Goal: Transaction & Acquisition: Purchase product/service

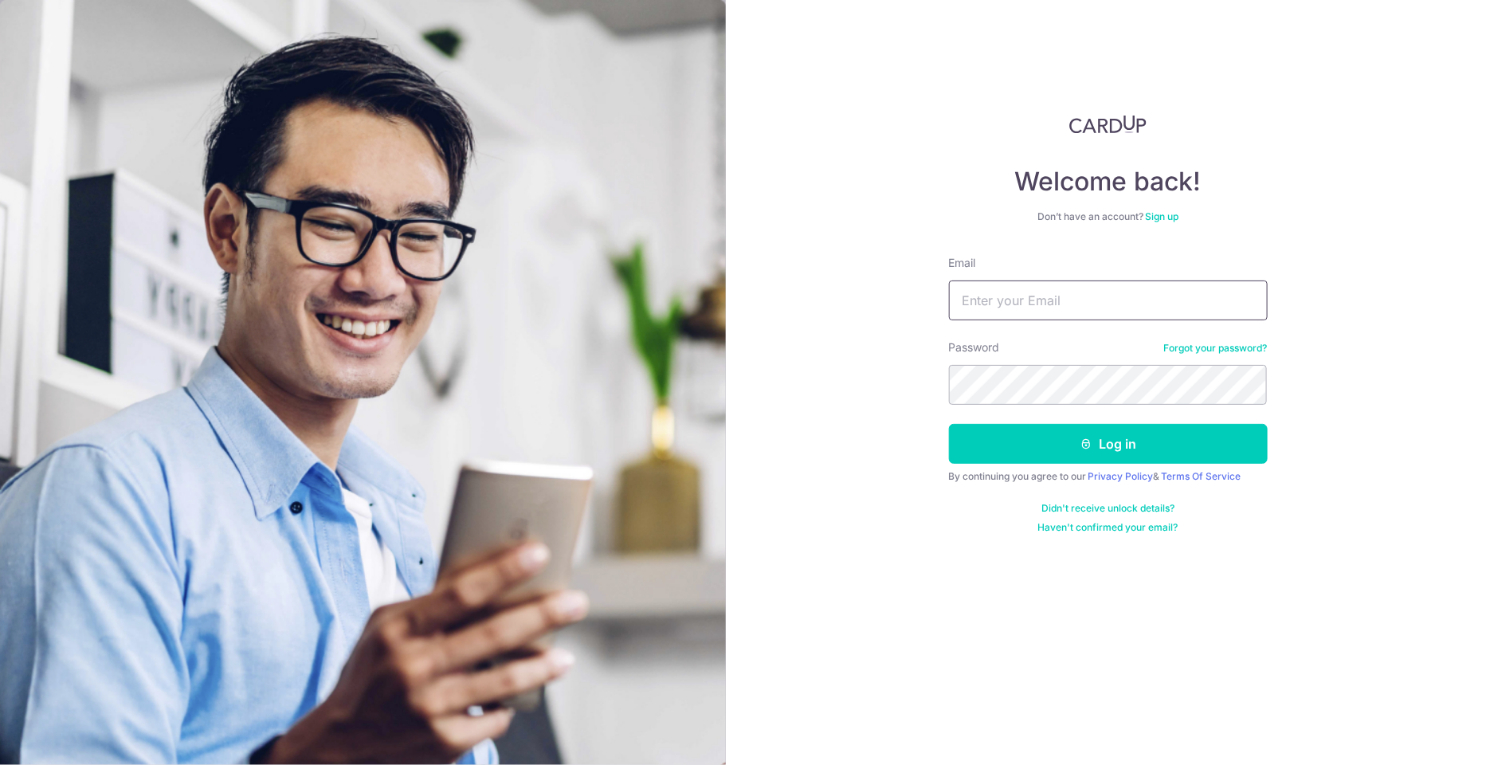
click at [1080, 298] on input "Email" at bounding box center [1108, 300] width 319 height 40
type input "peejay.jia@gmail.com"
click at [949, 424] on button "Log in" at bounding box center [1108, 444] width 319 height 40
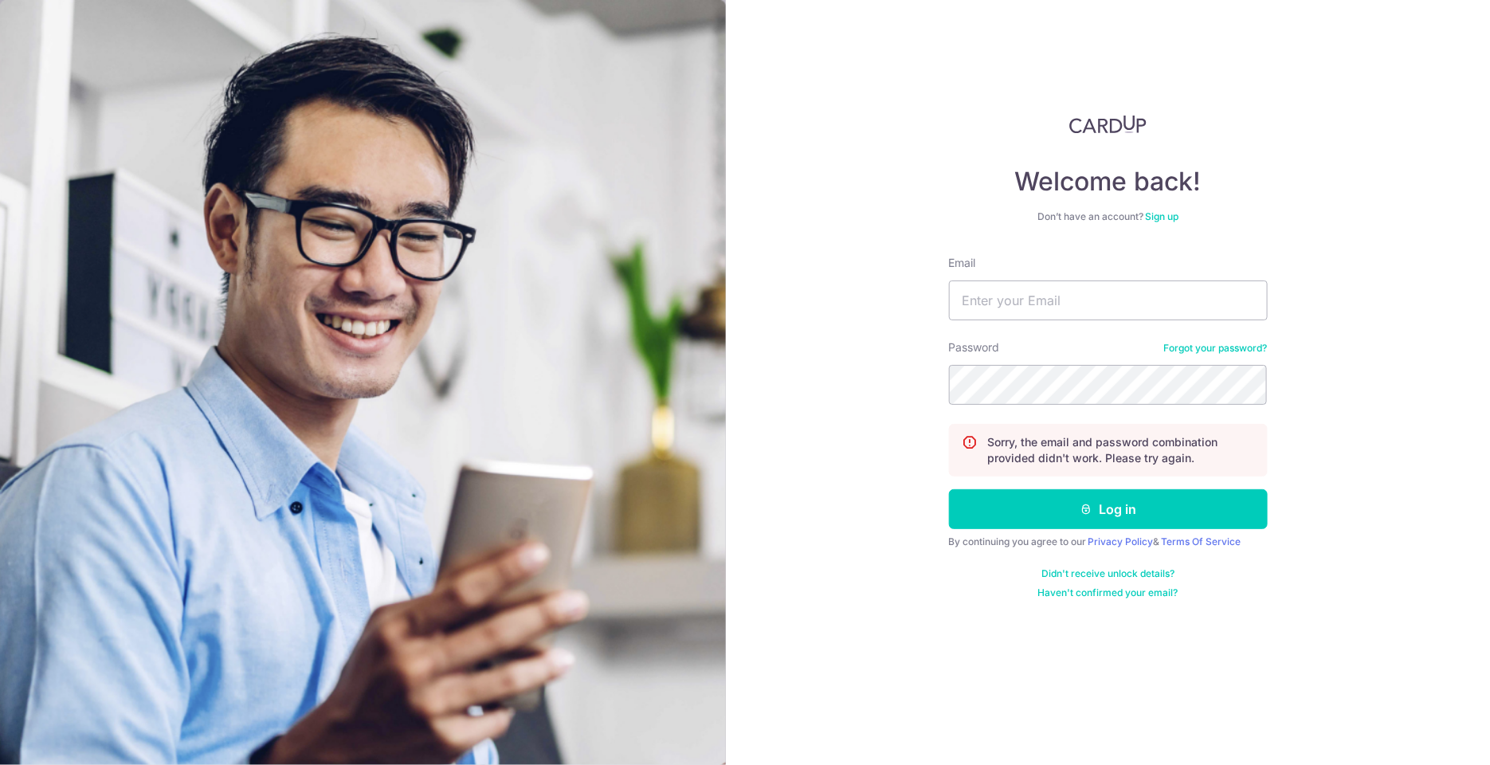
click at [1030, 275] on div "Email" at bounding box center [1108, 287] width 319 height 65
click at [1030, 296] on input "Email" at bounding box center [1108, 300] width 319 height 40
type input "lingpeijia@gmail.com"
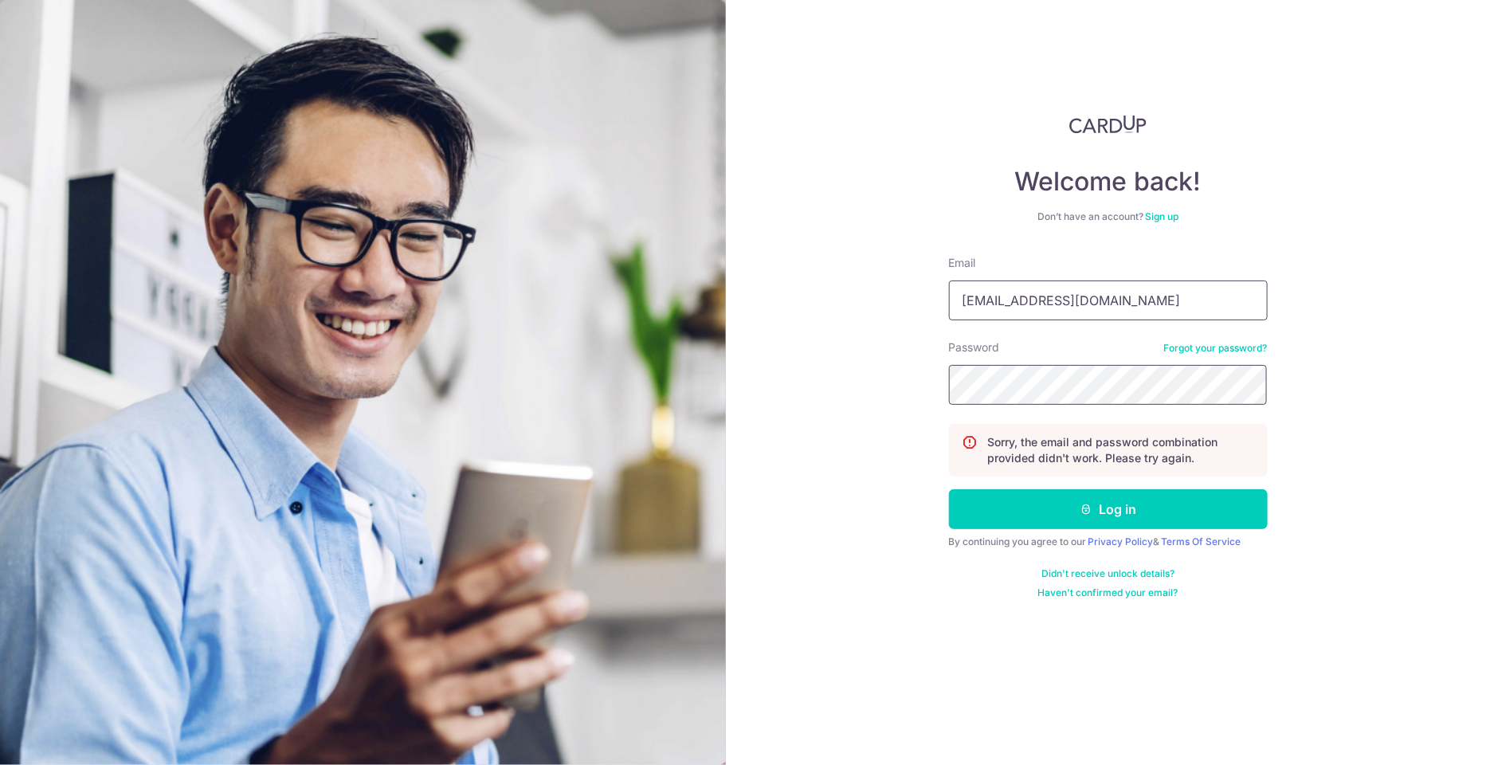
click at [949, 489] on button "Log in" at bounding box center [1108, 509] width 319 height 40
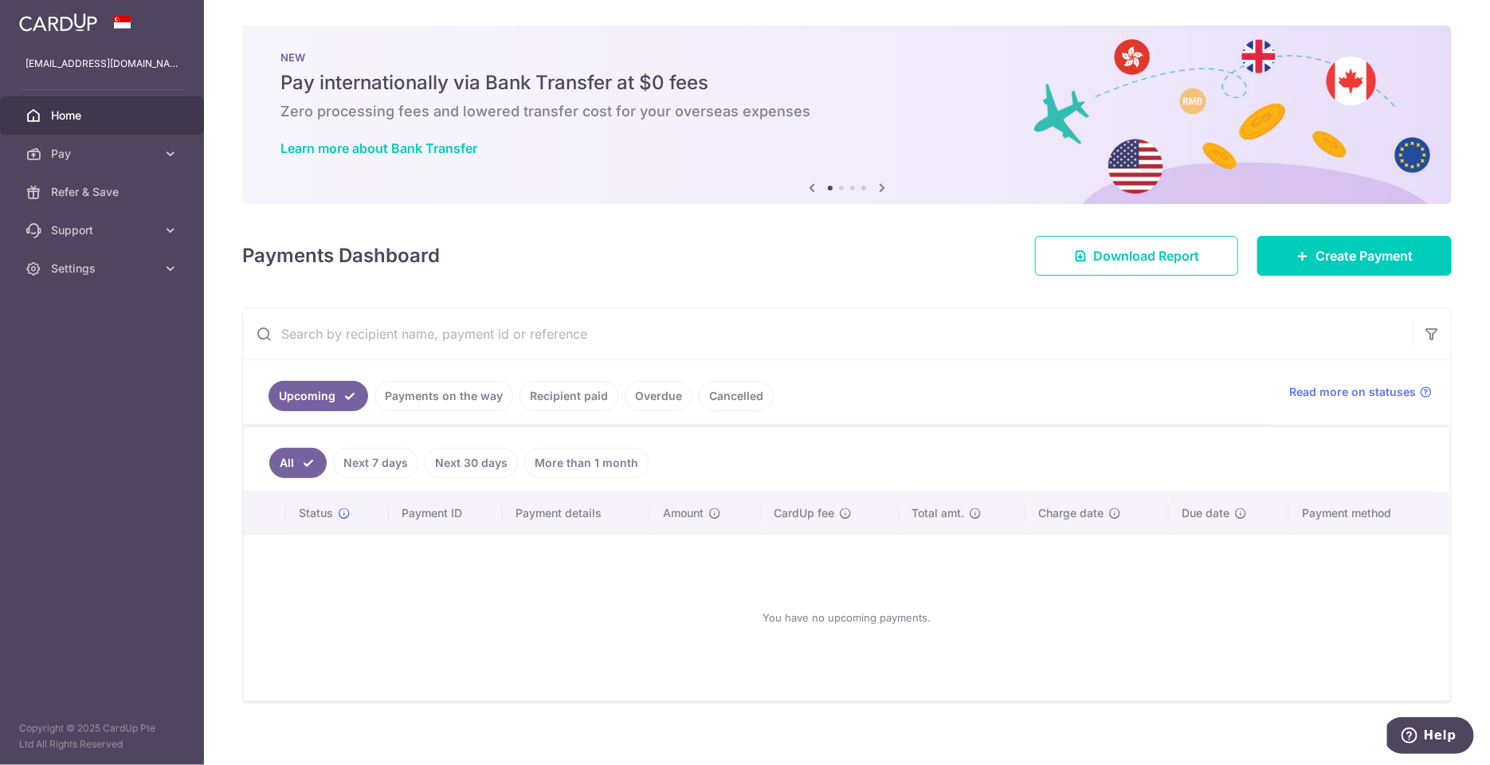
click at [563, 390] on link "Recipient paid" at bounding box center [569, 396] width 99 height 30
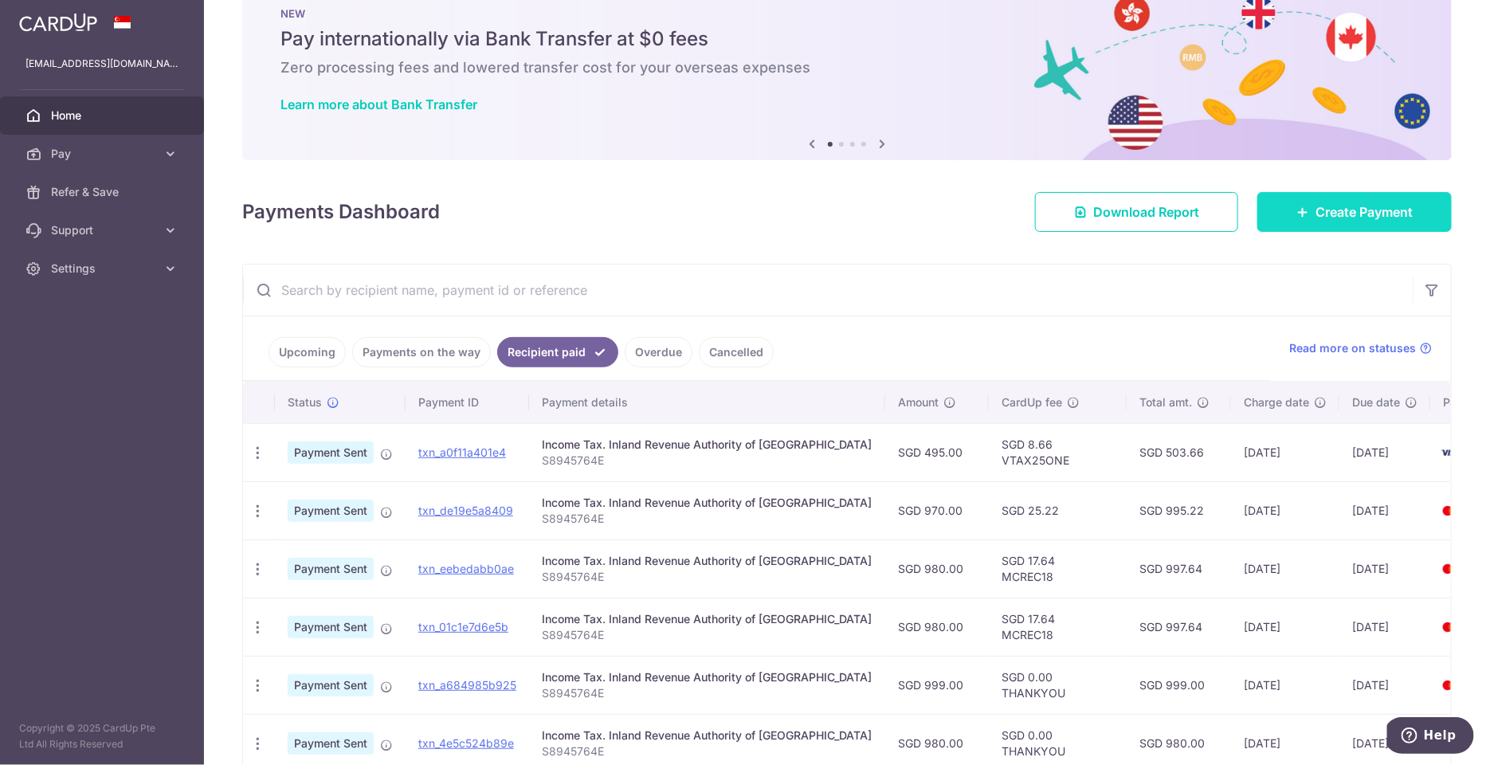
click at [1338, 214] on span "Create Payment" at bounding box center [1364, 211] width 97 height 19
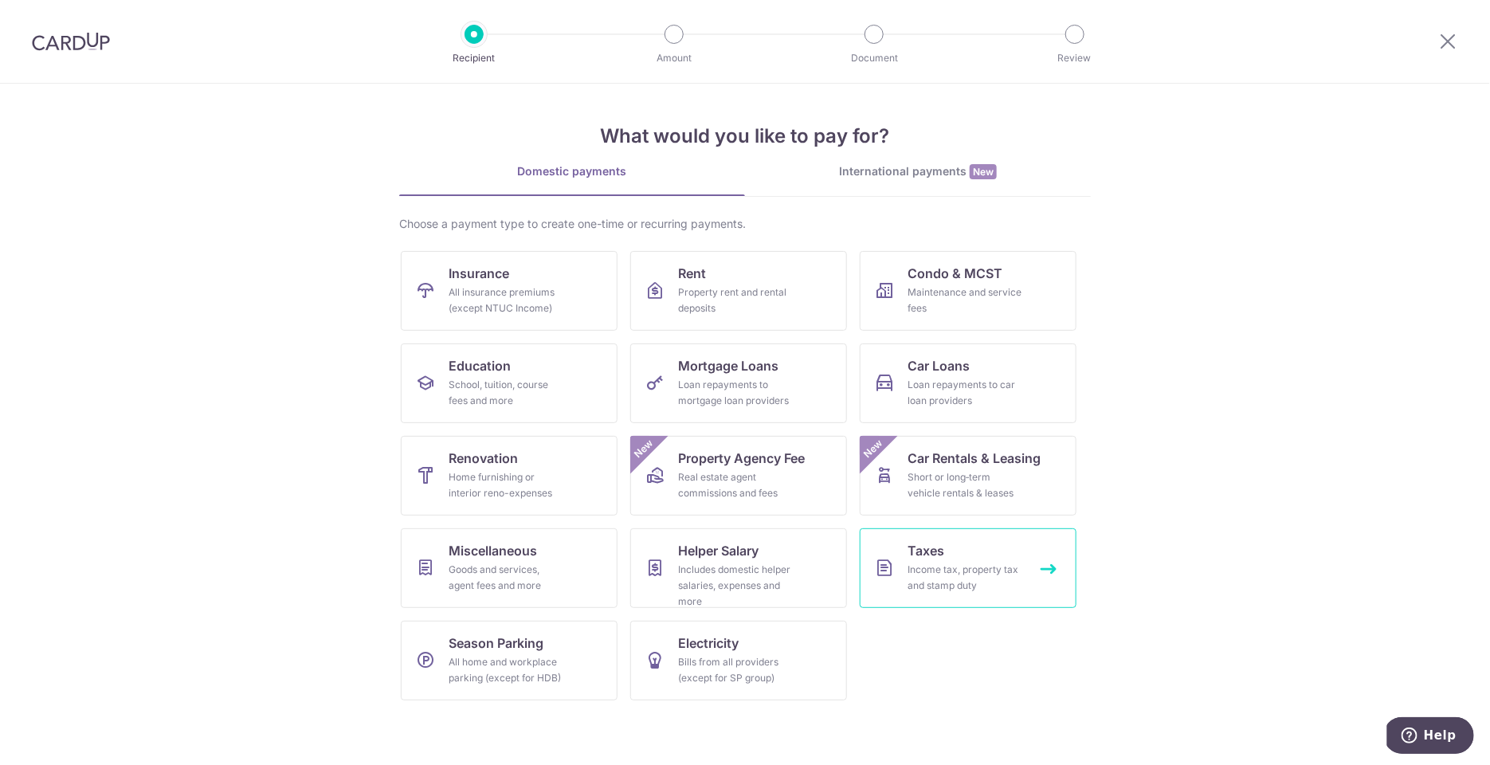
click at [921, 562] on div "Income tax, property tax and stamp duty" at bounding box center [965, 578] width 115 height 32
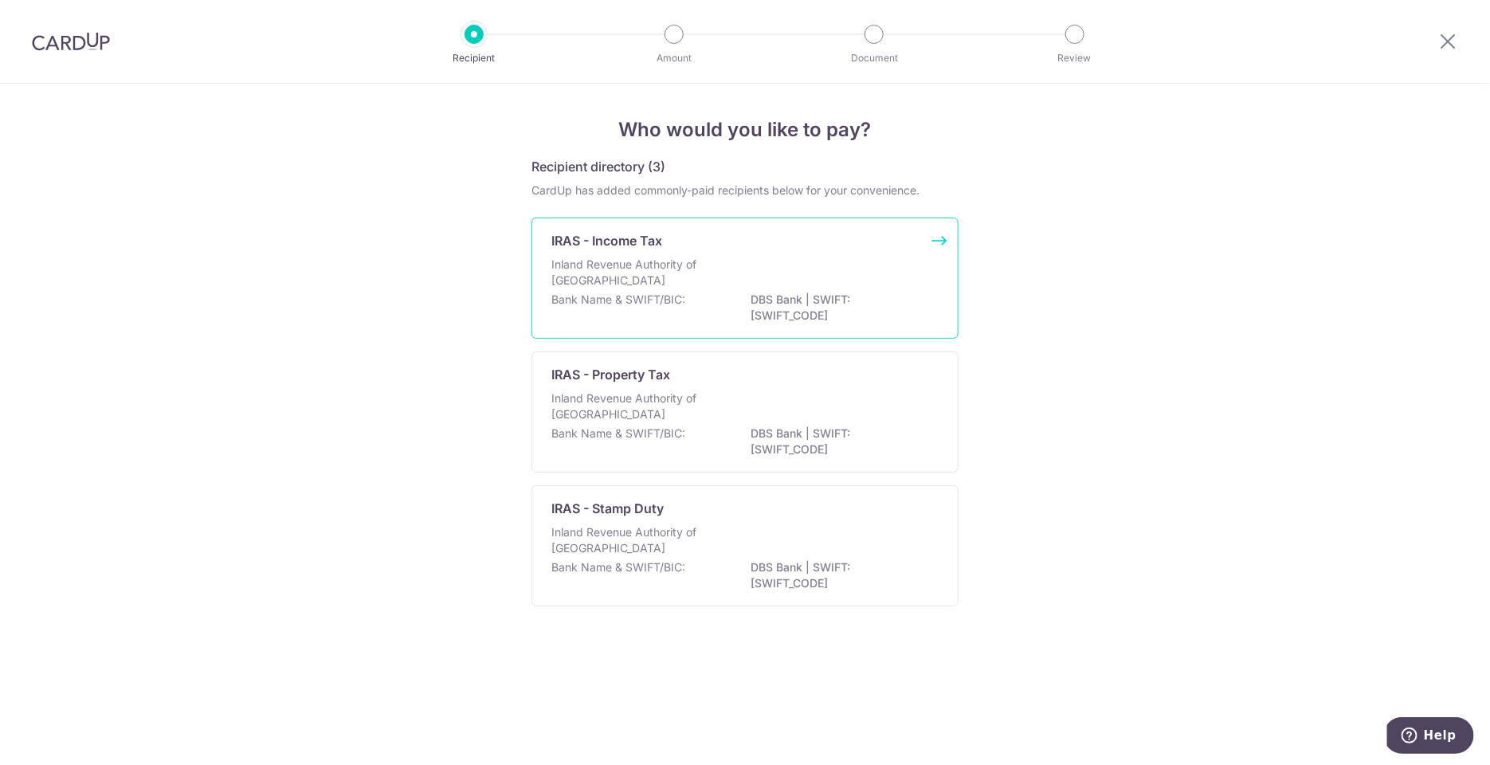
click at [755, 282] on div "Inland Revenue Authority of [GEOGRAPHIC_DATA]" at bounding box center [744, 274] width 387 height 35
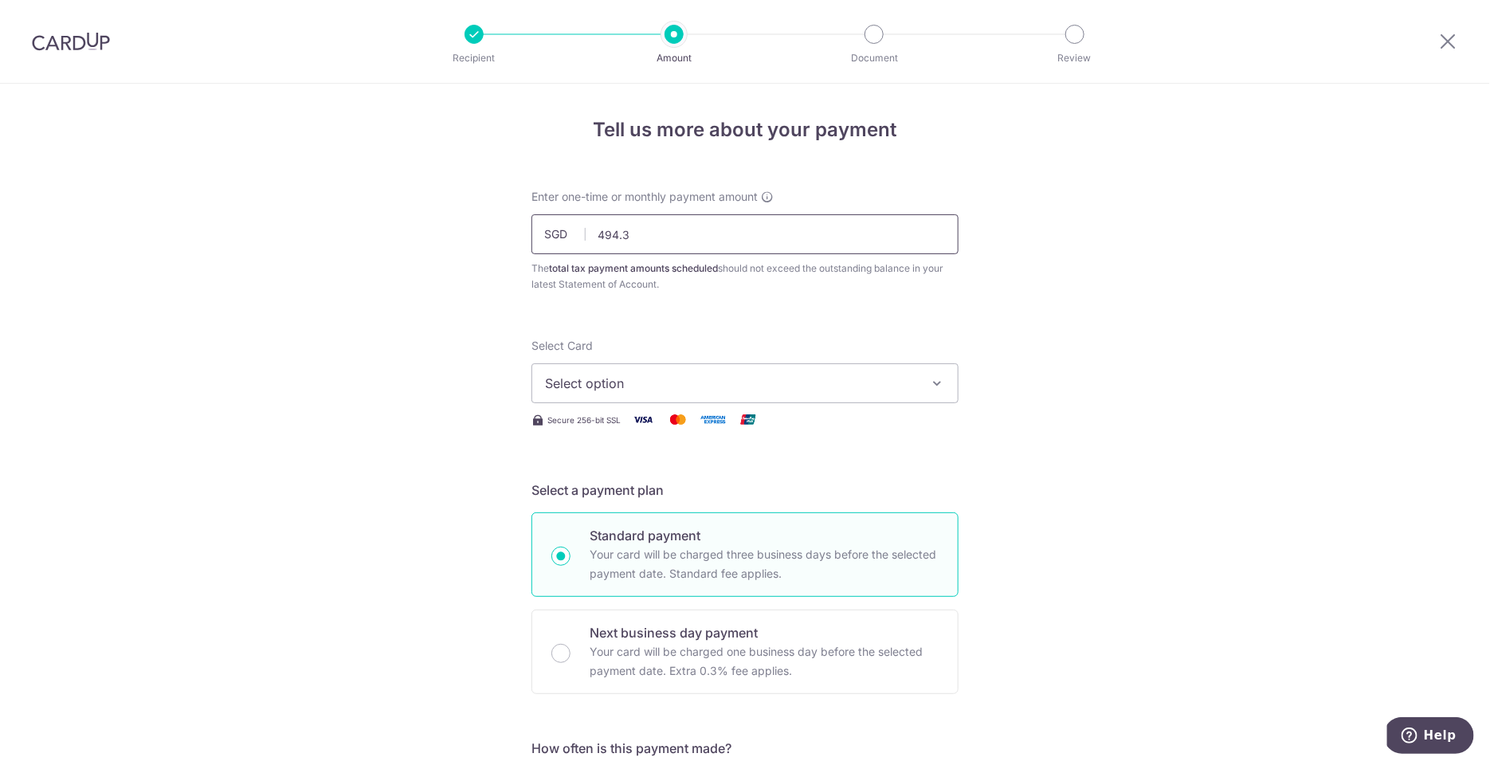
type input "494.39"
click at [895, 390] on span "Select option" at bounding box center [730, 383] width 371 height 19
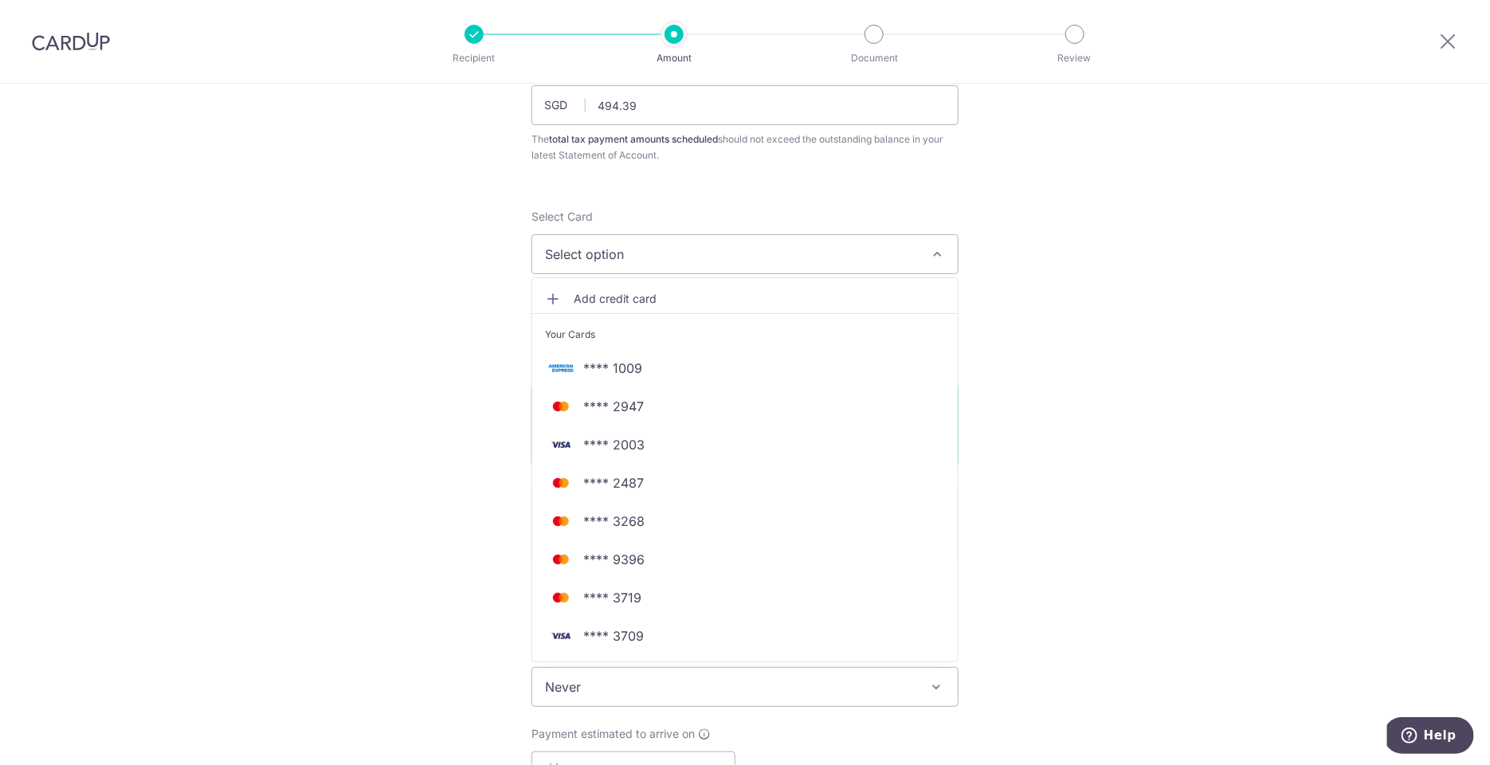
scroll to position [131, 0]
click at [643, 559] on span "**** 9396" at bounding box center [745, 556] width 400 height 19
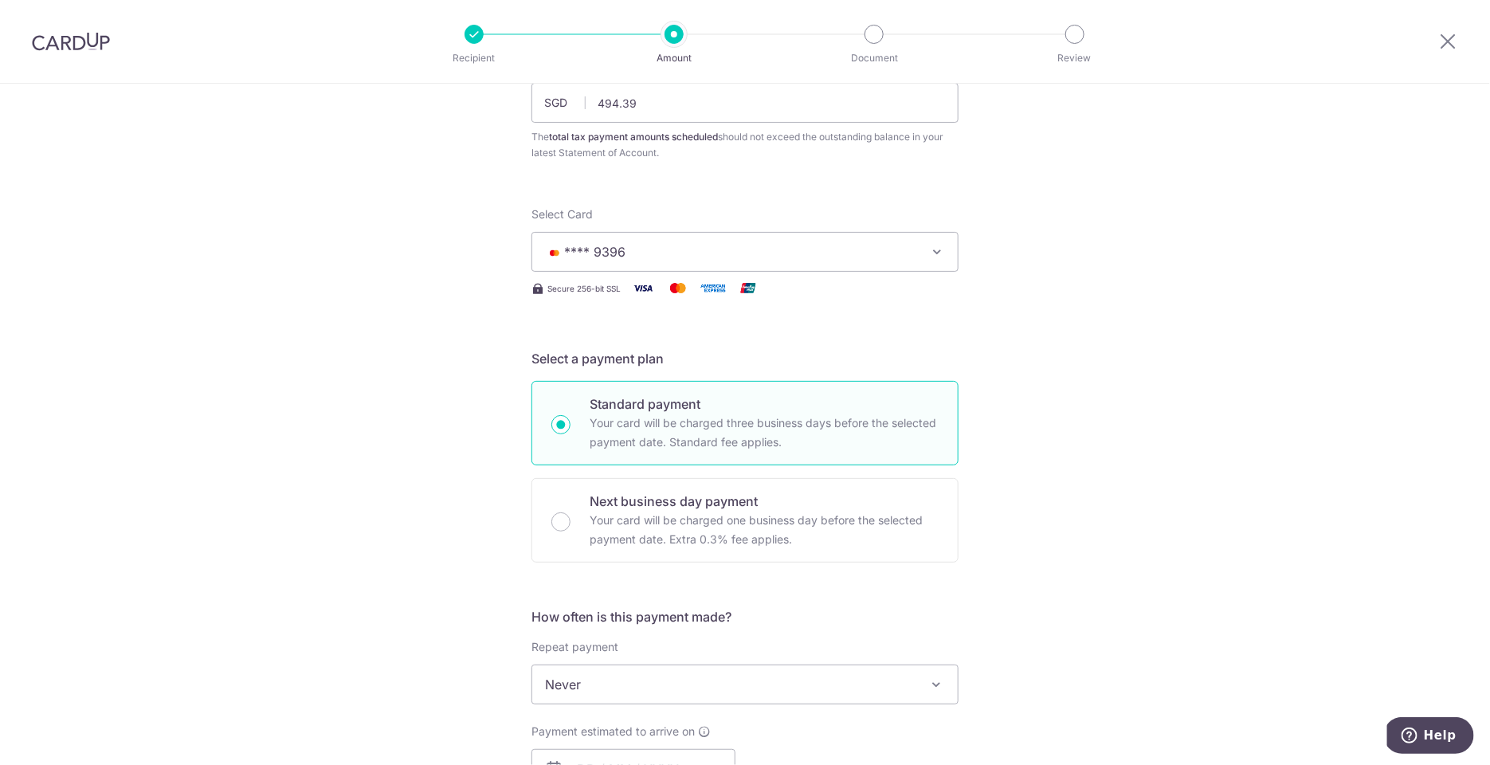
click at [1074, 454] on div "Tell us more about your payment Enter one-time or monthly payment amount SGD 49…" at bounding box center [745, 692] width 1490 height 1480
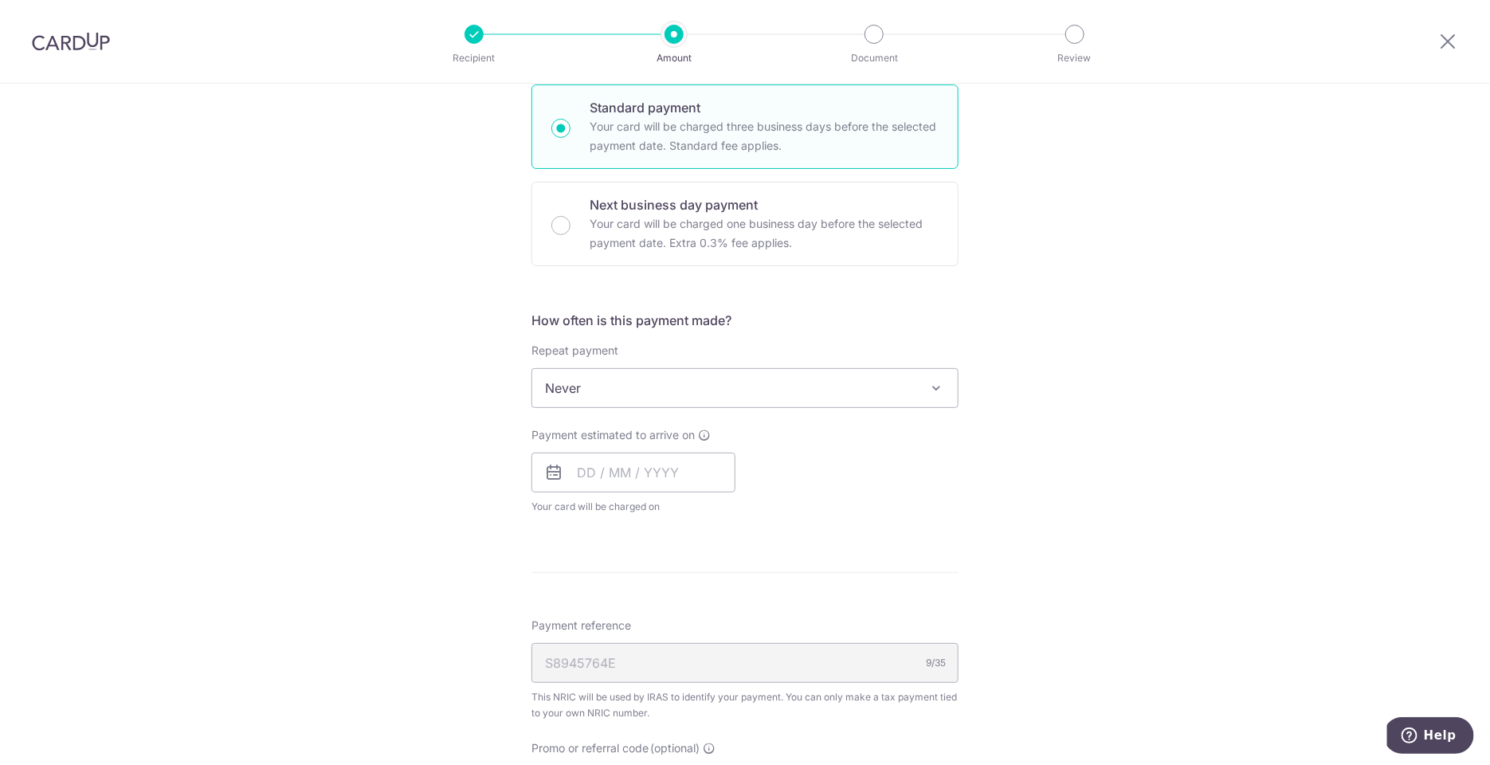
scroll to position [445, 0]
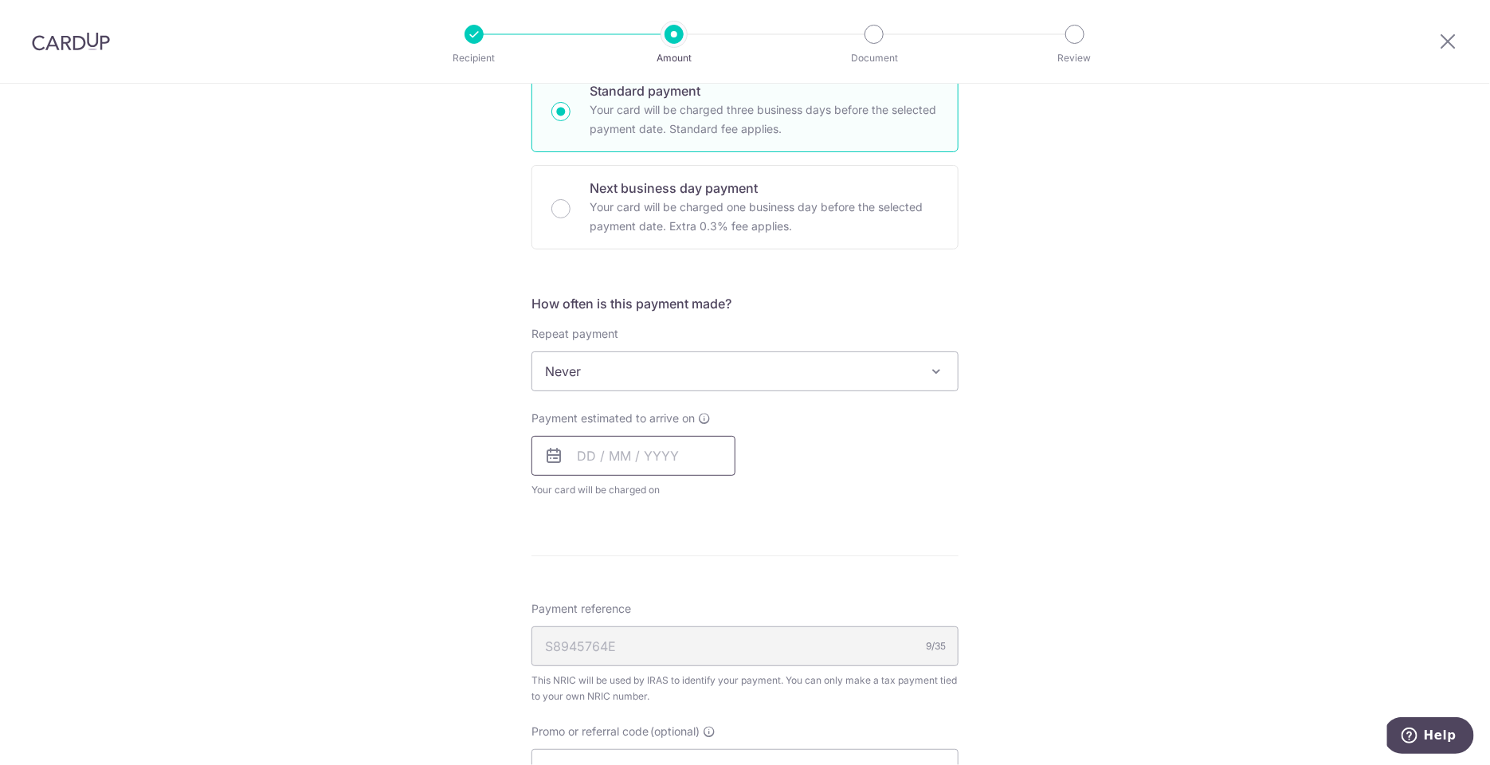
click at [627, 447] on input "text" at bounding box center [633, 456] width 204 height 40
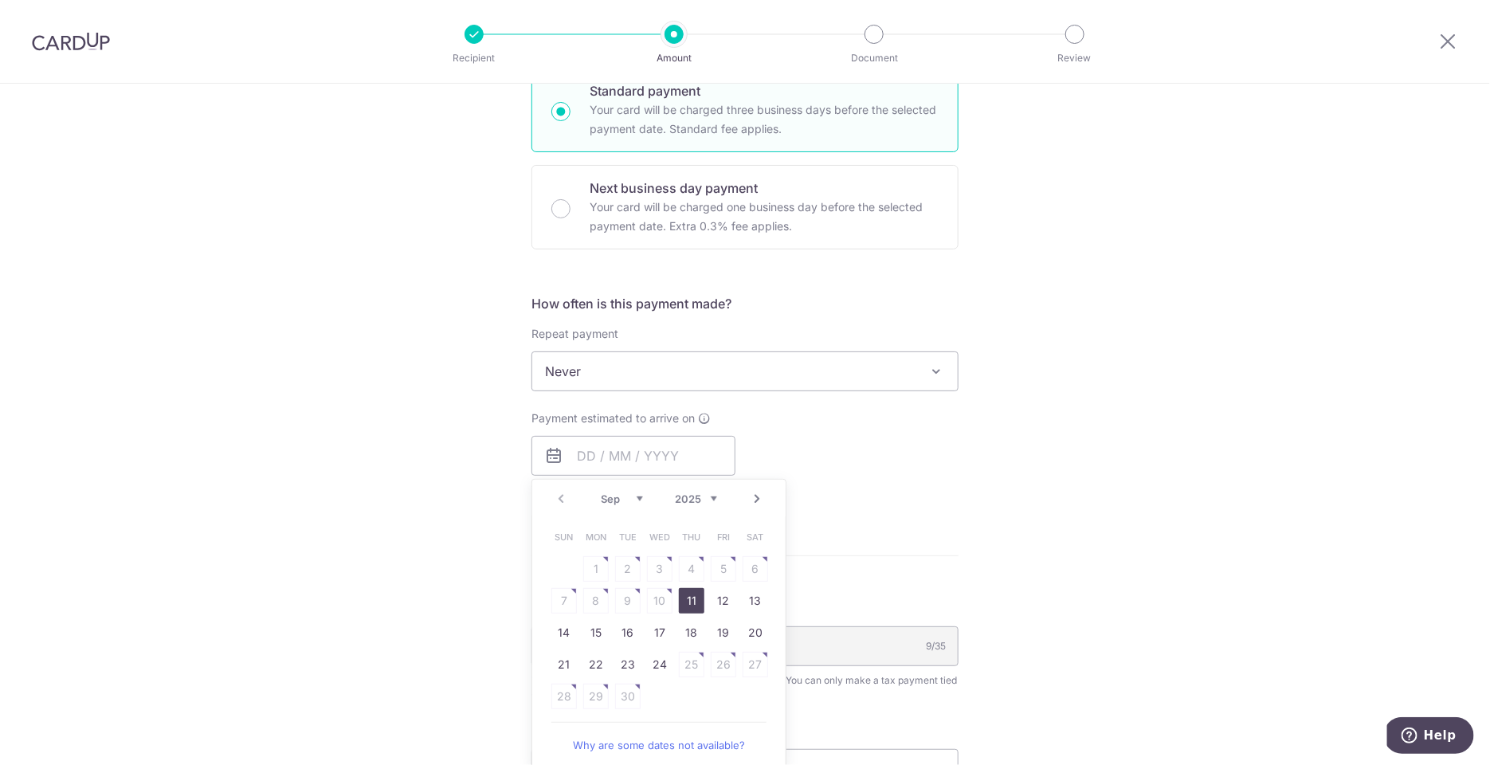
click at [684, 606] on link "11" at bounding box center [691, 600] width 25 height 25
type input "[DATE]"
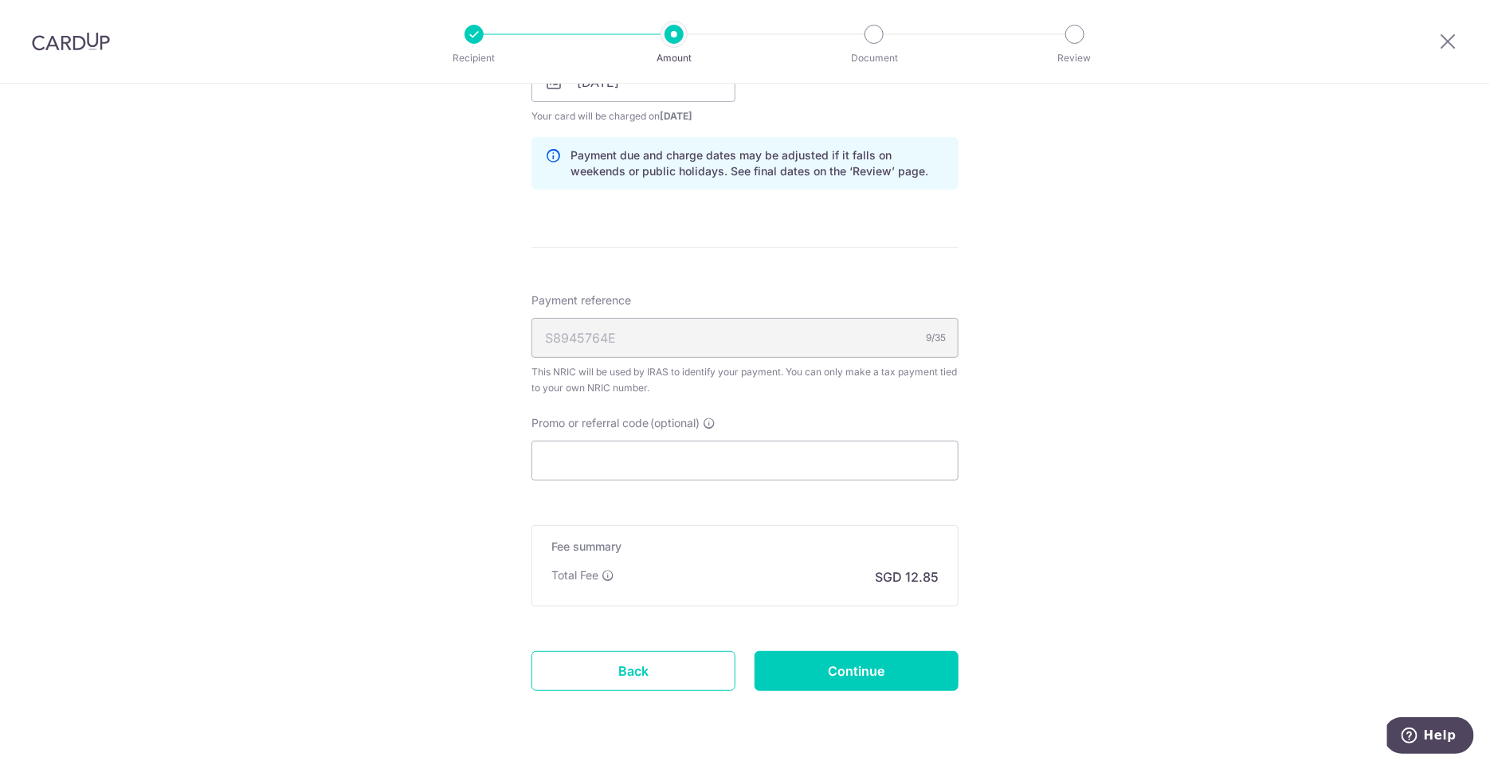
scroll to position [861, 0]
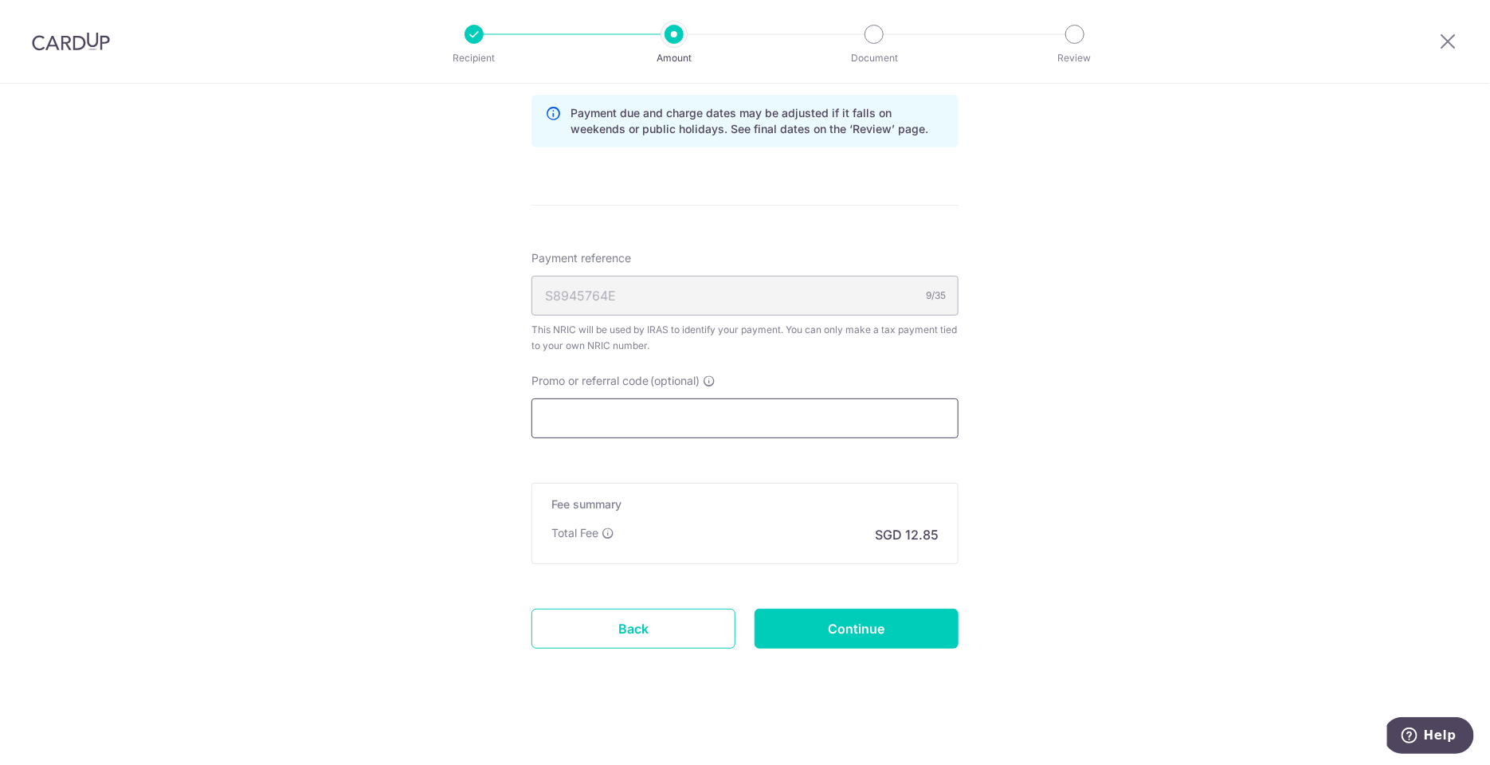
click at [641, 421] on input "Promo or referral code (optional)" at bounding box center [744, 418] width 427 height 40
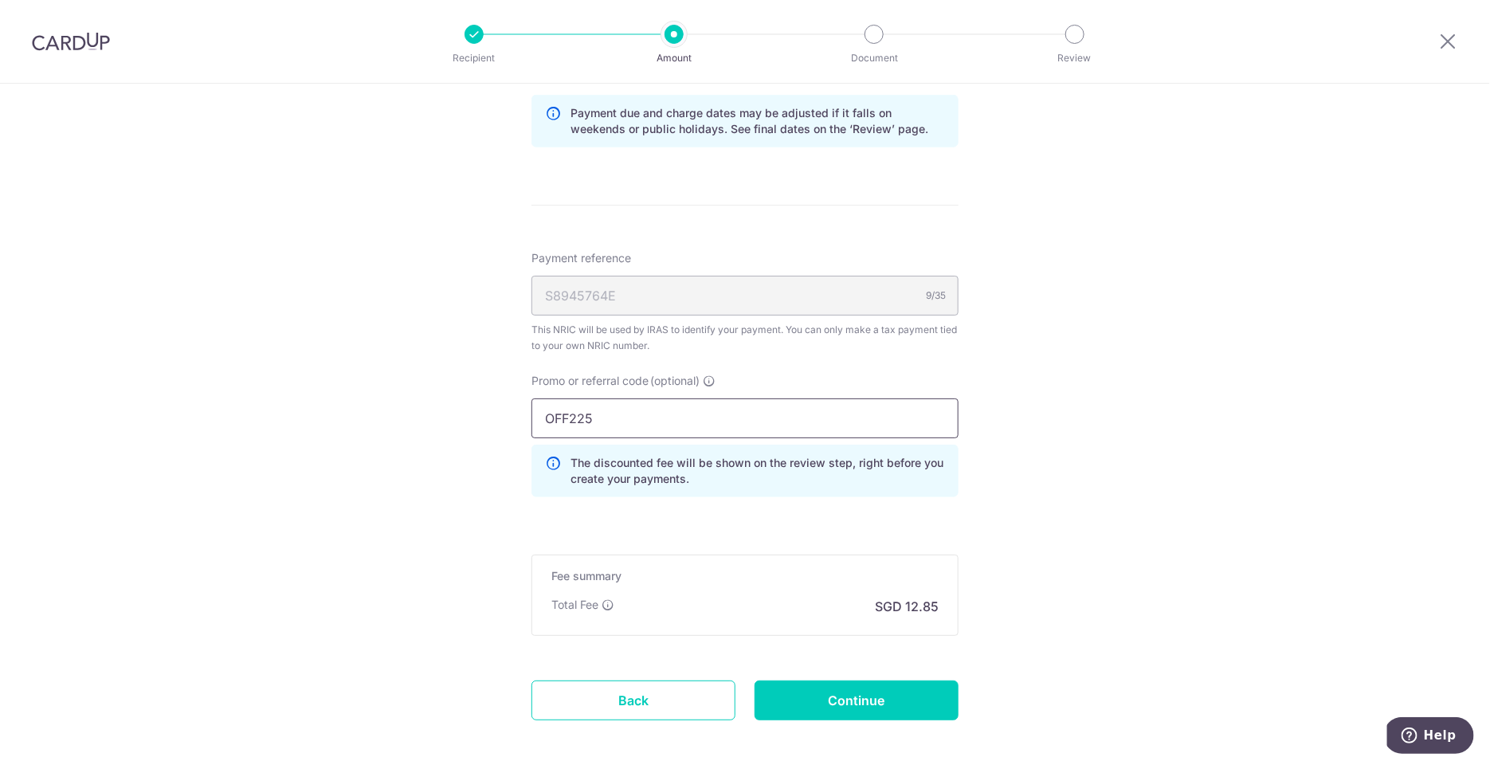
type input "OFF225"
click at [1047, 596] on div "Tell us more about your payment Enter one-time or monthly payment amount SGD 49…" at bounding box center [745, 31] width 1490 height 1617
click at [896, 688] on input "Continue" at bounding box center [857, 701] width 204 height 40
type input "Create Schedule"
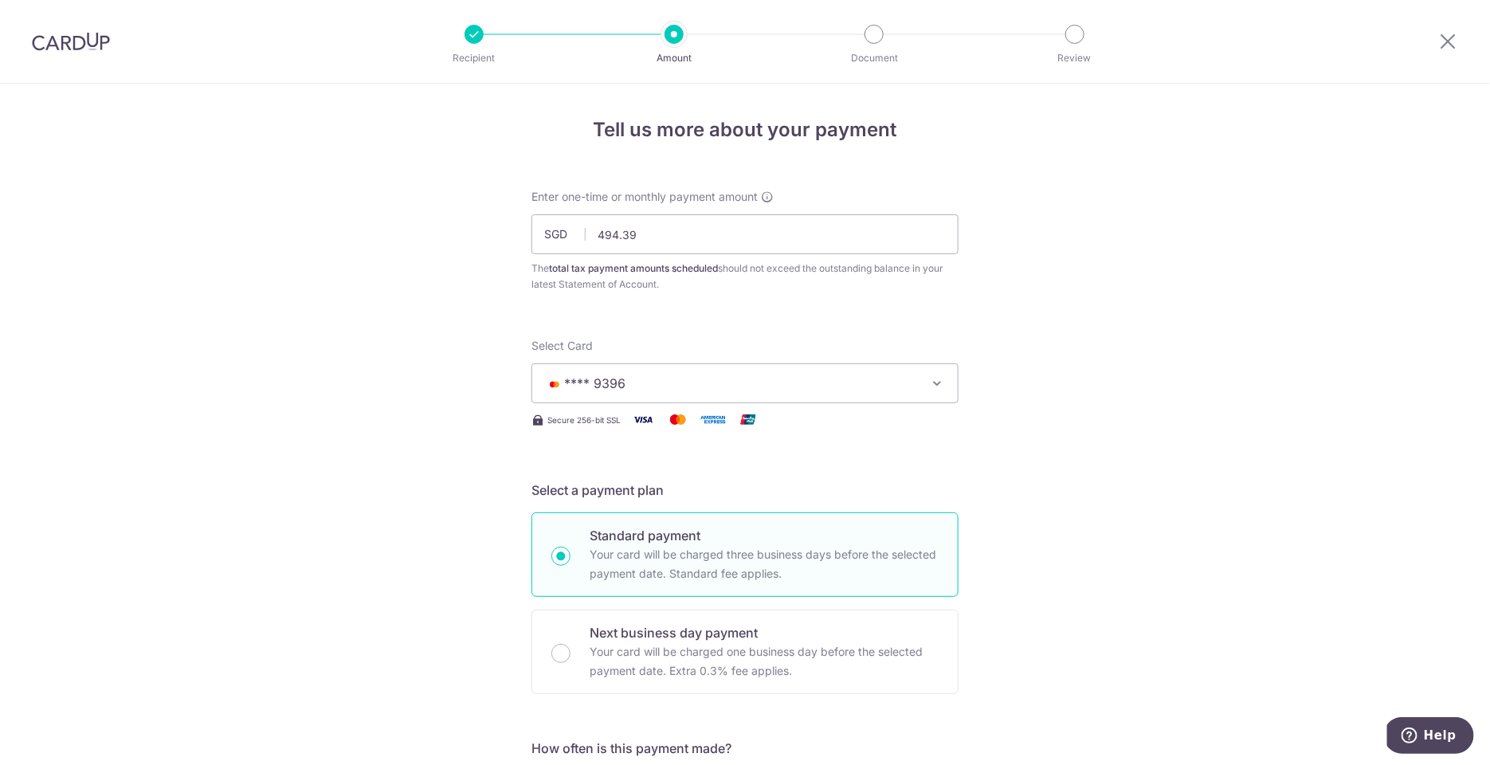
click at [908, 379] on span "**** 9396" at bounding box center [730, 383] width 371 height 19
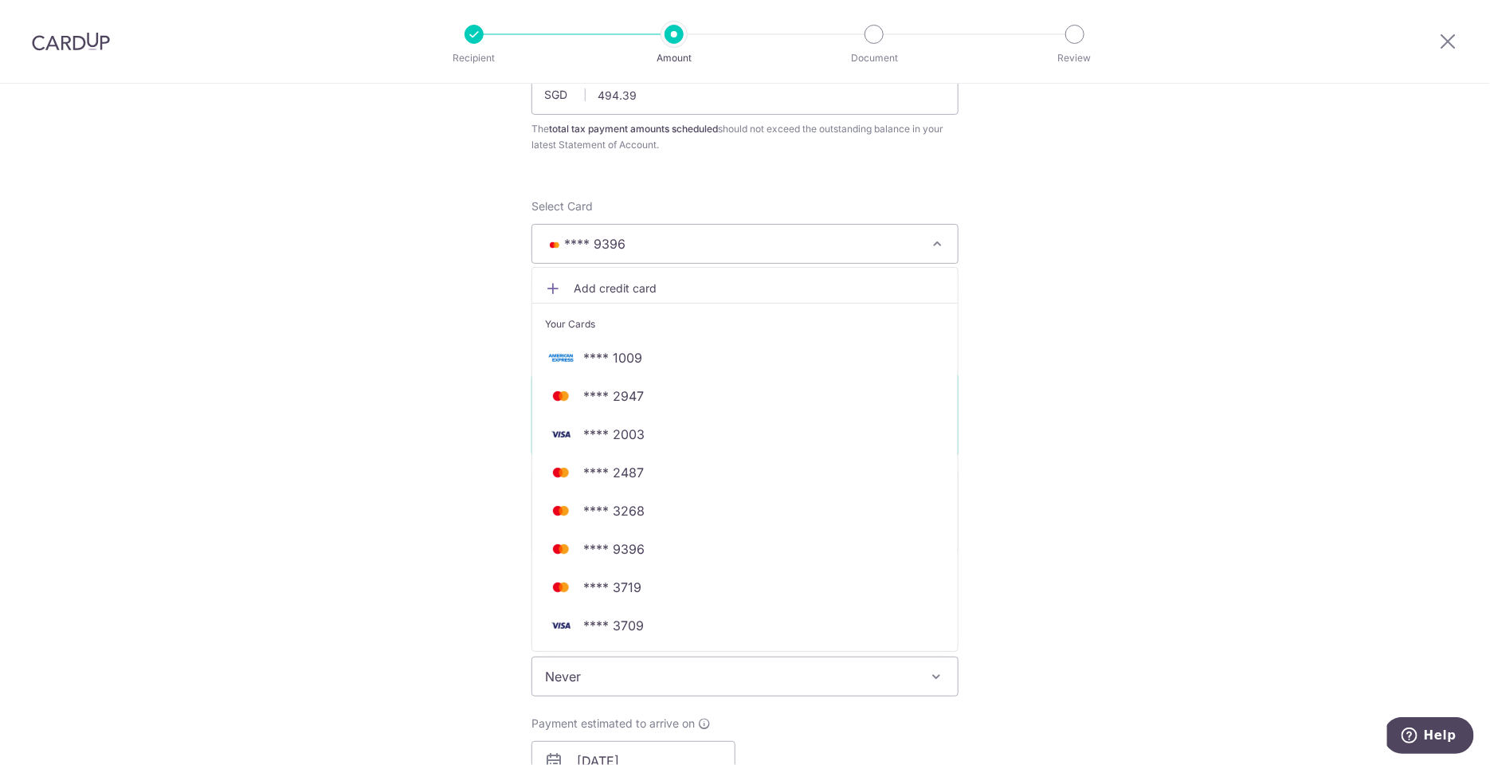
scroll to position [141, 0]
click at [669, 620] on span "**** 3709" at bounding box center [745, 623] width 400 height 19
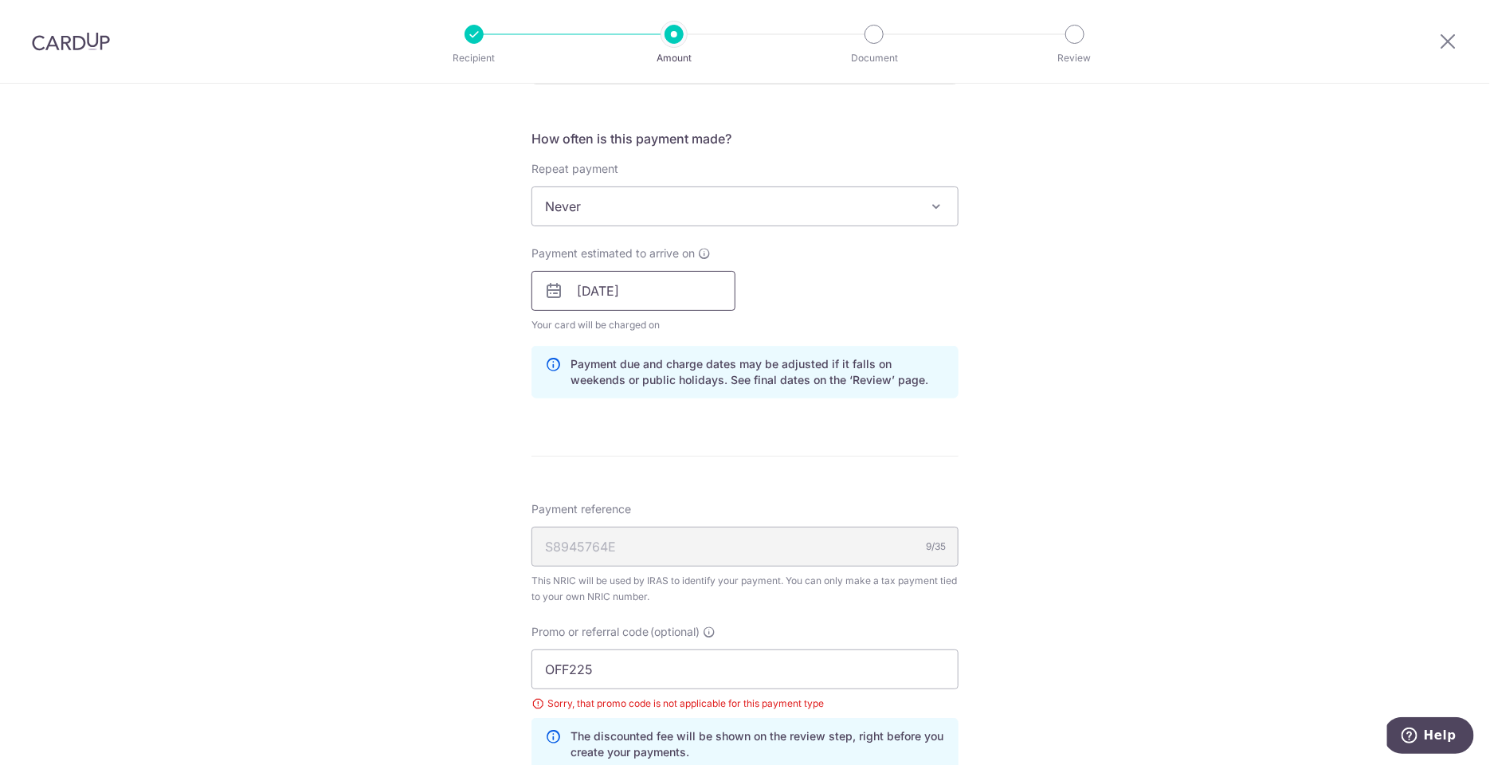
scroll to position [610, 0]
drag, startPoint x: 657, startPoint y: 665, endPoint x: 496, endPoint y: 665, distance: 161.8
click at [496, 665] on div "Tell us more about your payment Enter one-time or monthly payment amount SGD 49…" at bounding box center [745, 292] width 1490 height 1639
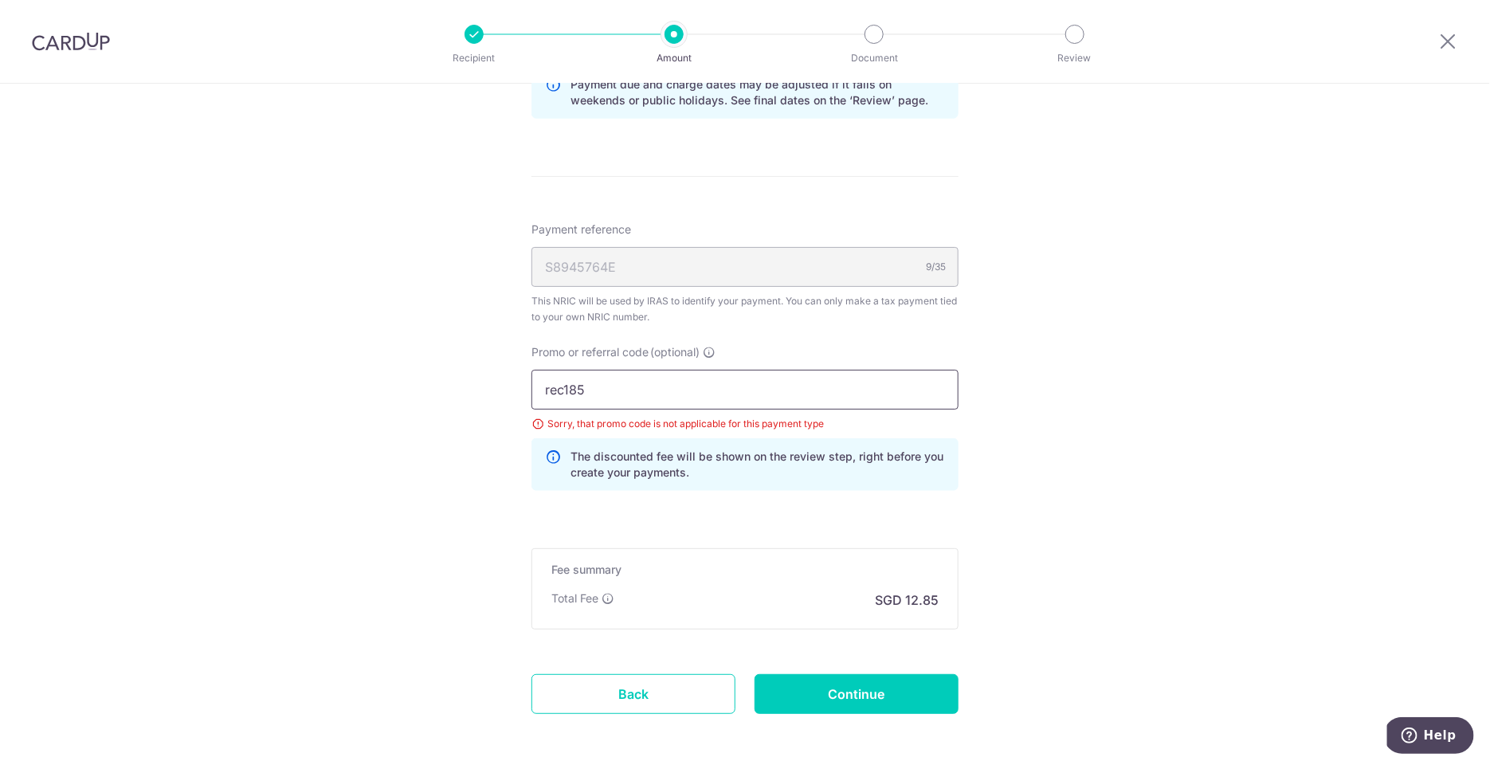
scroll to position [933, 0]
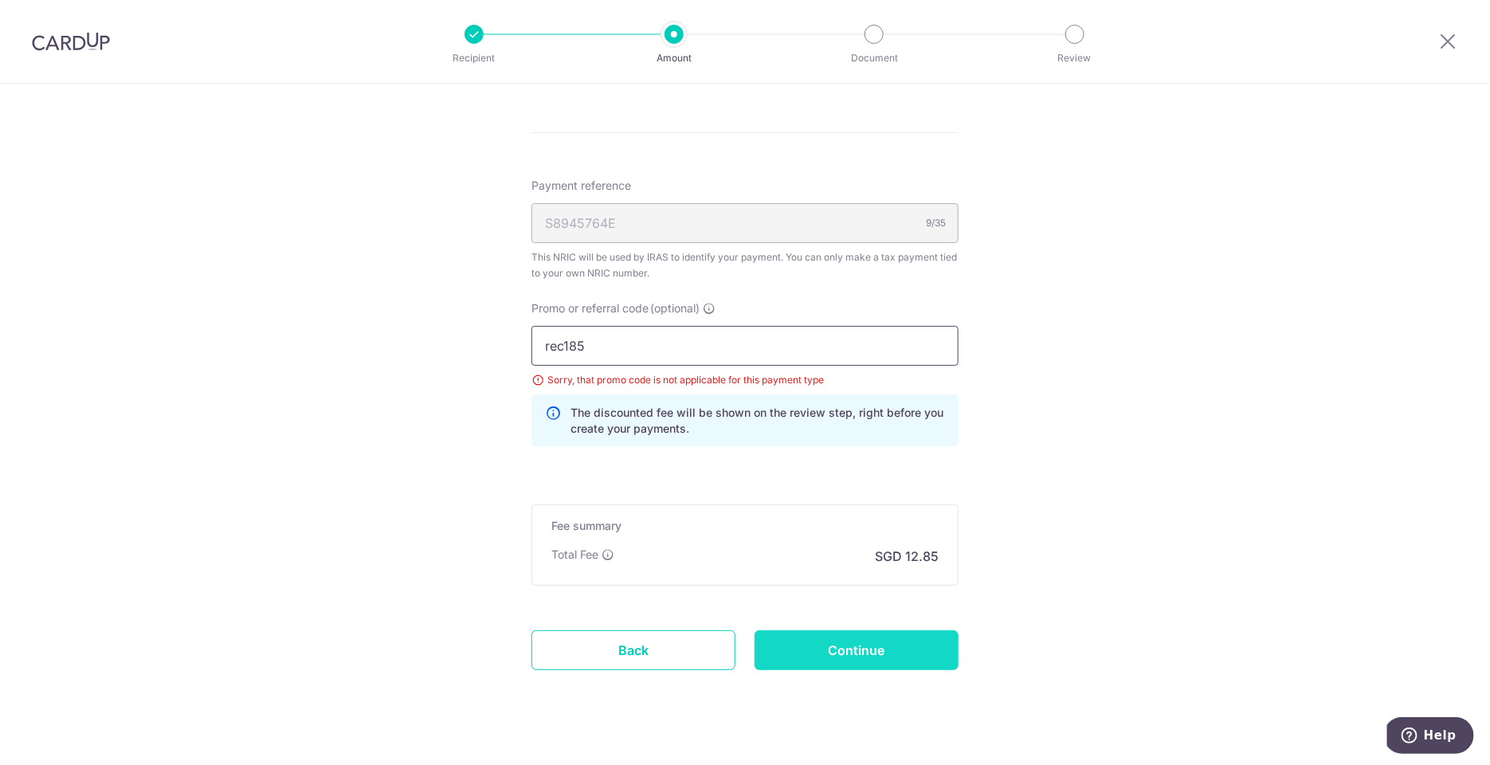
type input "rec185"
click at [877, 648] on input "Continue" at bounding box center [857, 650] width 204 height 40
type input "Update Schedule"
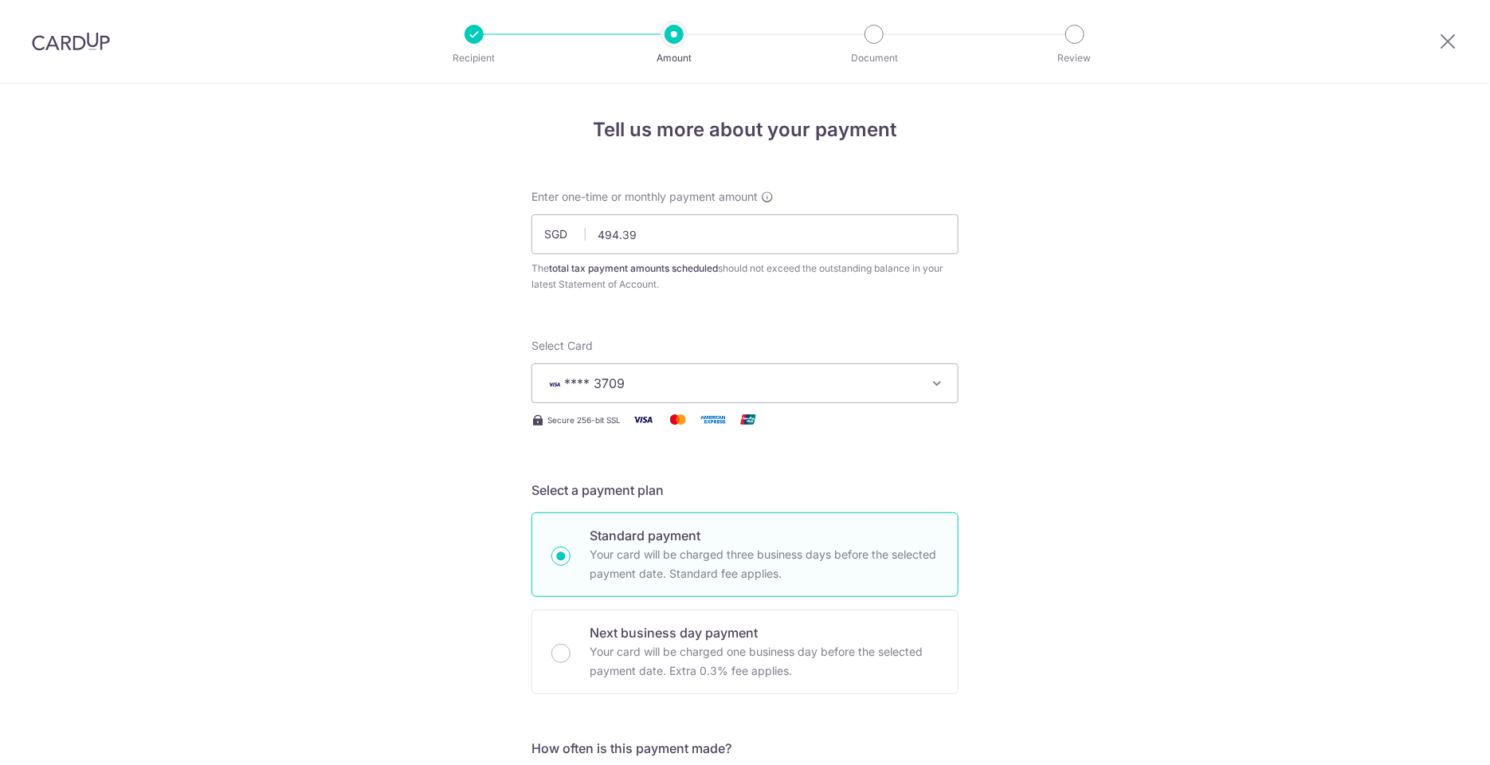
scroll to position [954, 0]
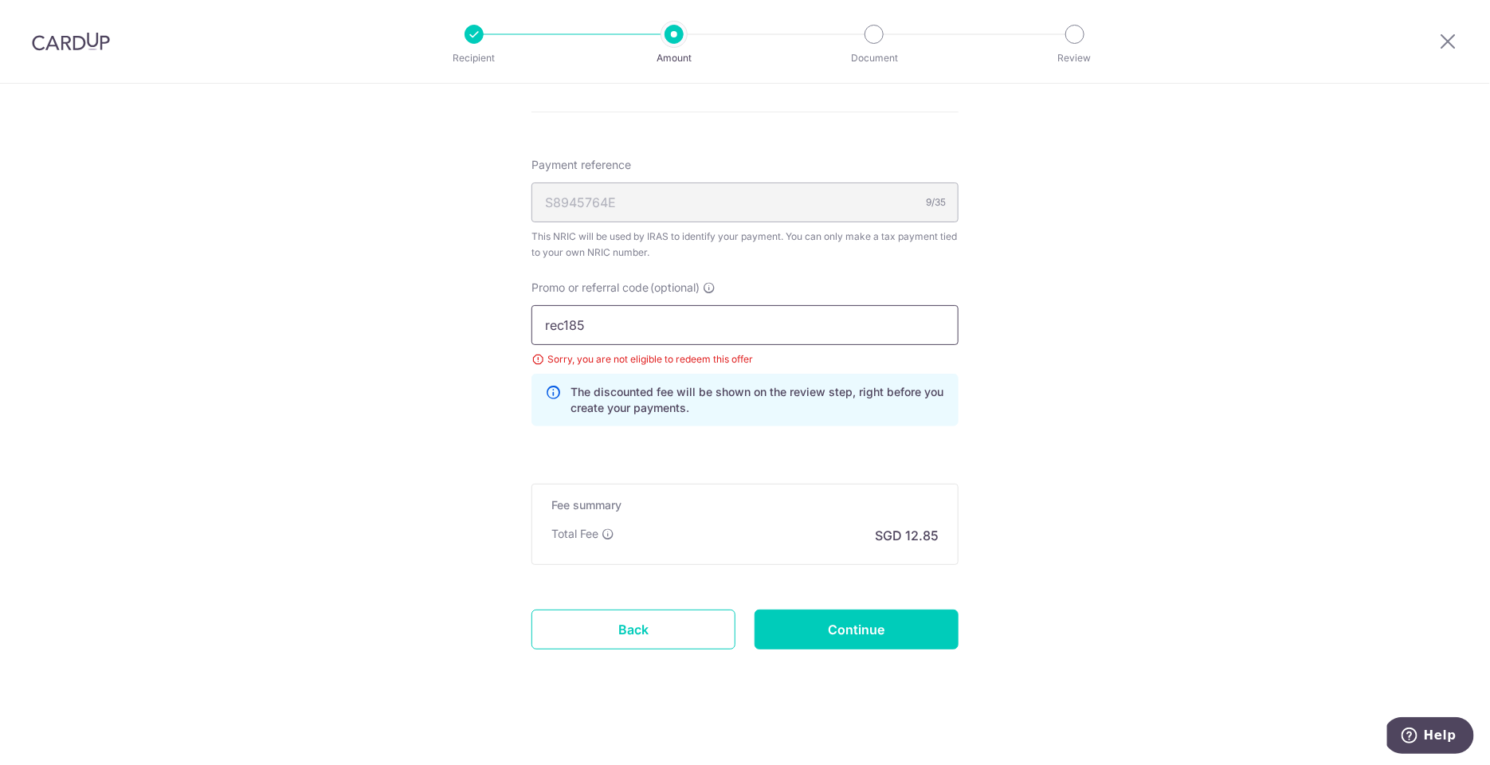
drag, startPoint x: 598, startPoint y: 316, endPoint x: 414, endPoint y: 316, distance: 184.1
type input "REC185"
click at [824, 626] on input "Continue" at bounding box center [857, 630] width 204 height 40
type input "Update Schedule"
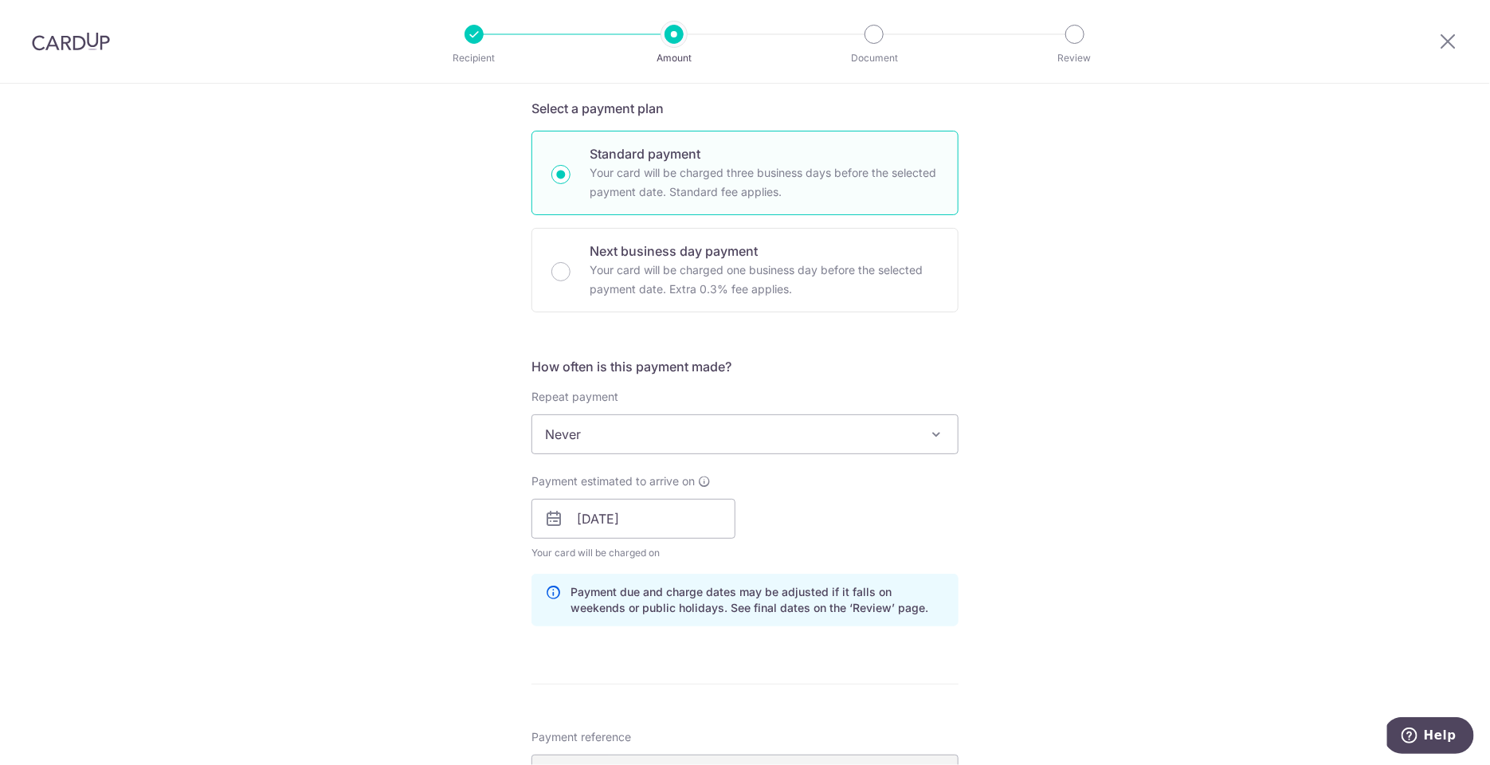
scroll to position [420, 0]
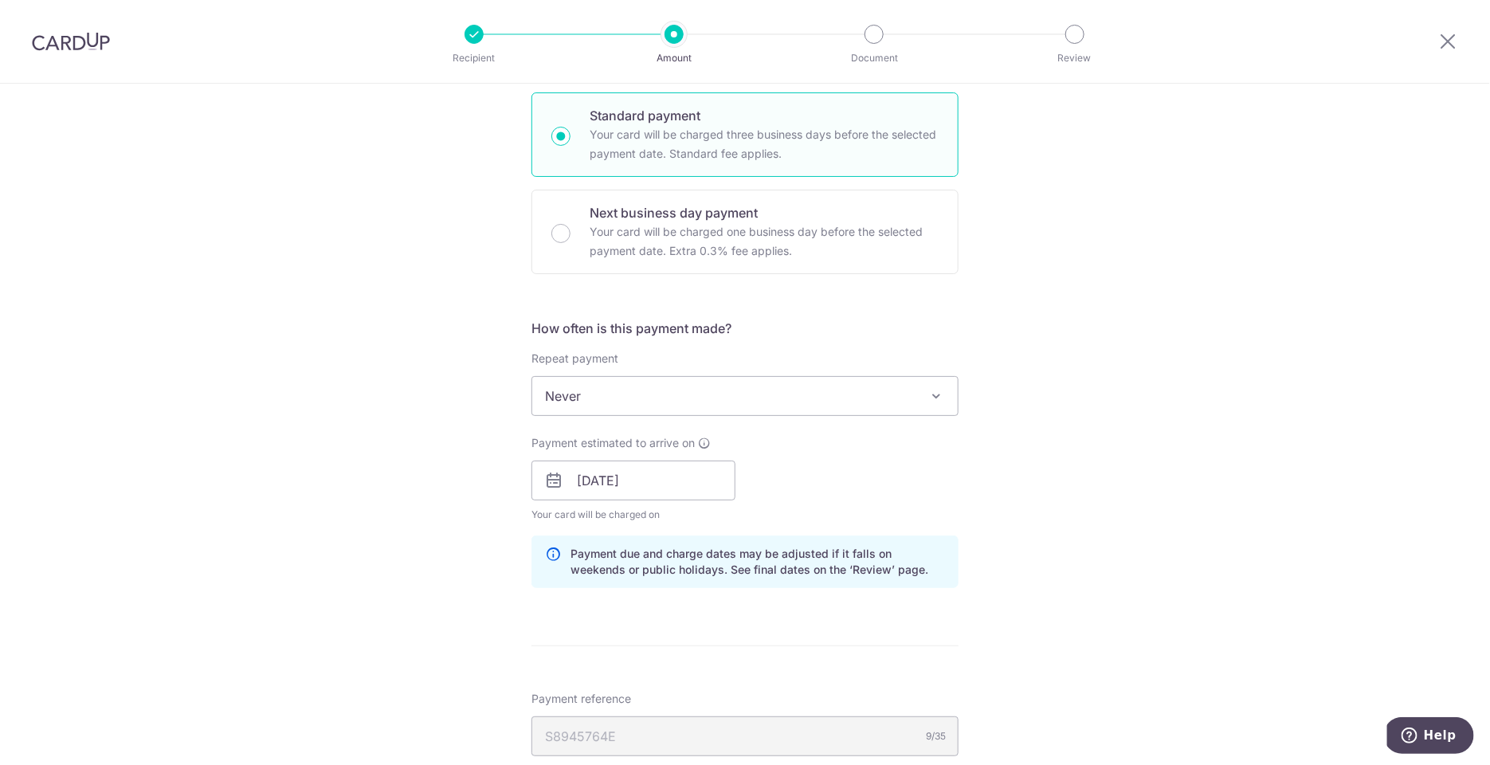
click at [919, 384] on span "Never" at bounding box center [745, 396] width 426 height 38
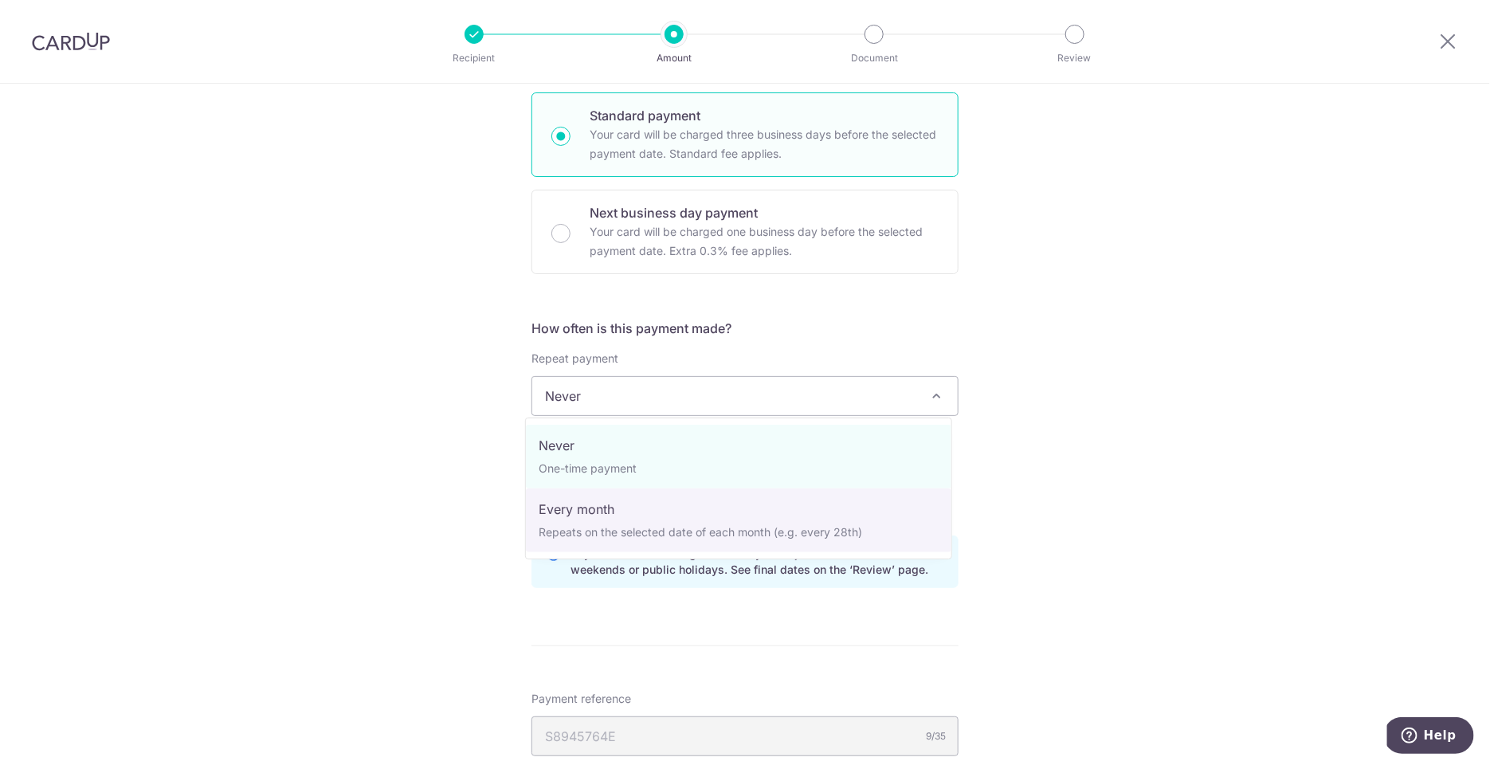
select select "3"
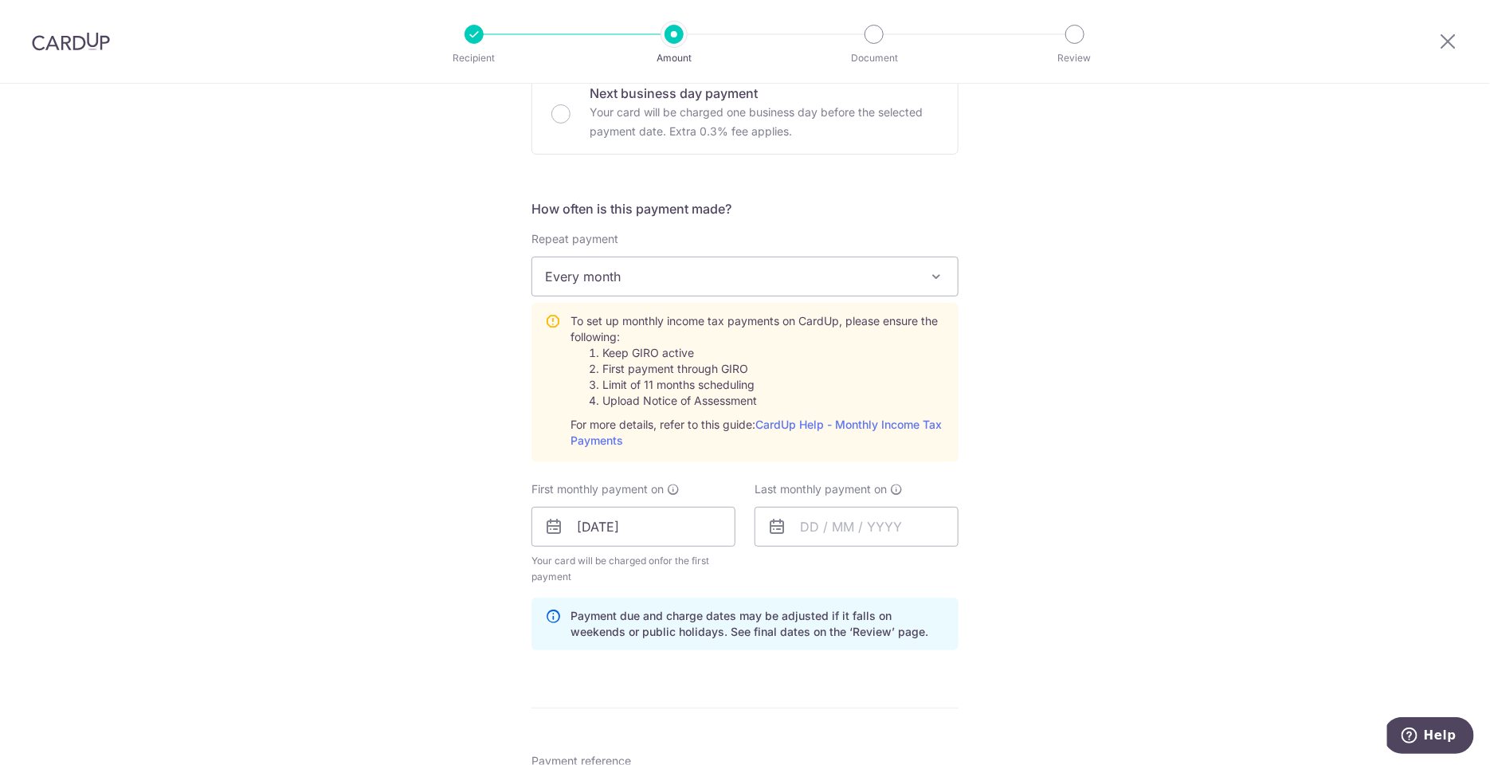
scroll to position [540, 0]
click at [898, 524] on input "text" at bounding box center [857, 526] width 204 height 40
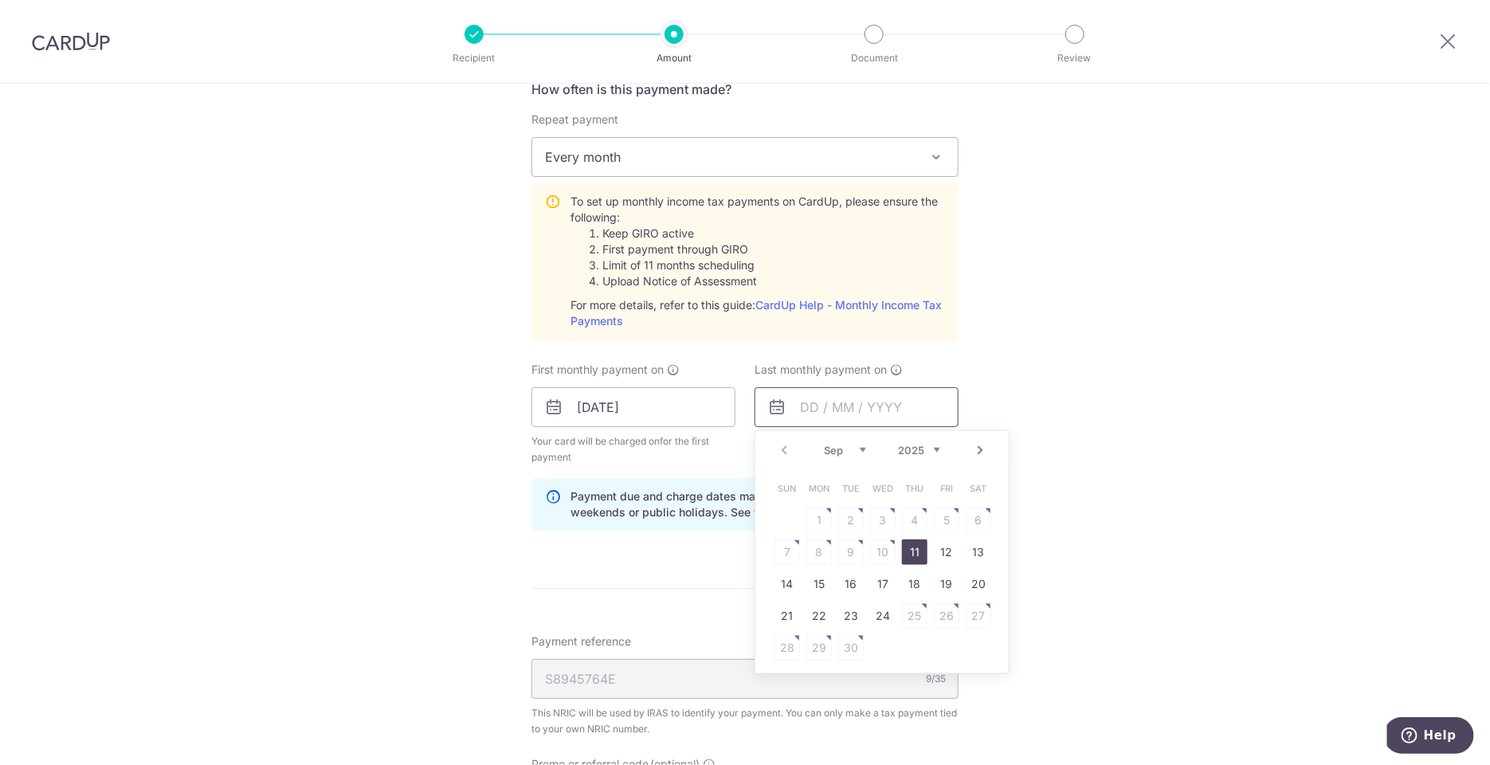
scroll to position [705, 0]
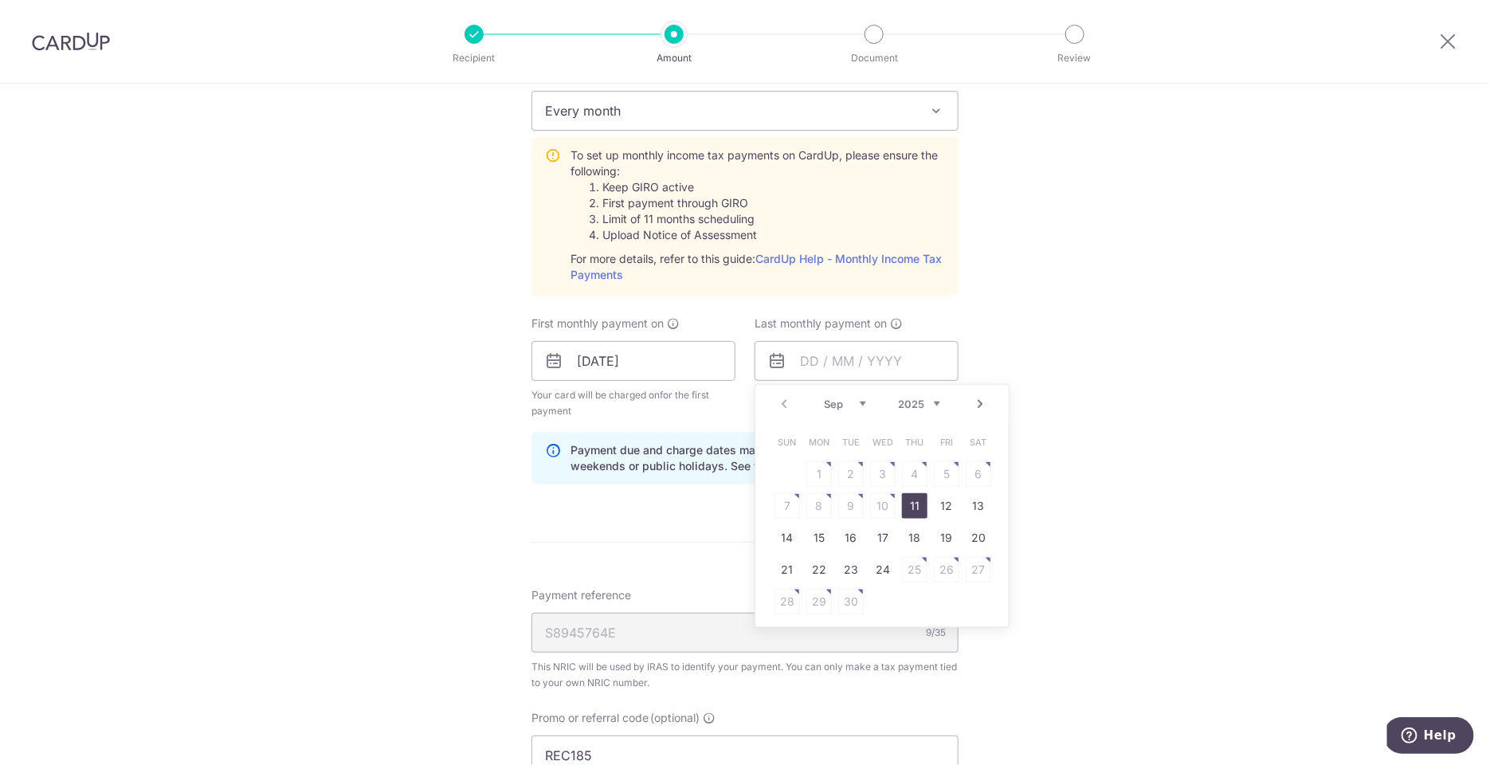
click at [971, 398] on link "Next" at bounding box center [980, 403] width 19 height 19
click at [782, 535] on link "12" at bounding box center [787, 537] width 25 height 25
type input "12/10/2025"
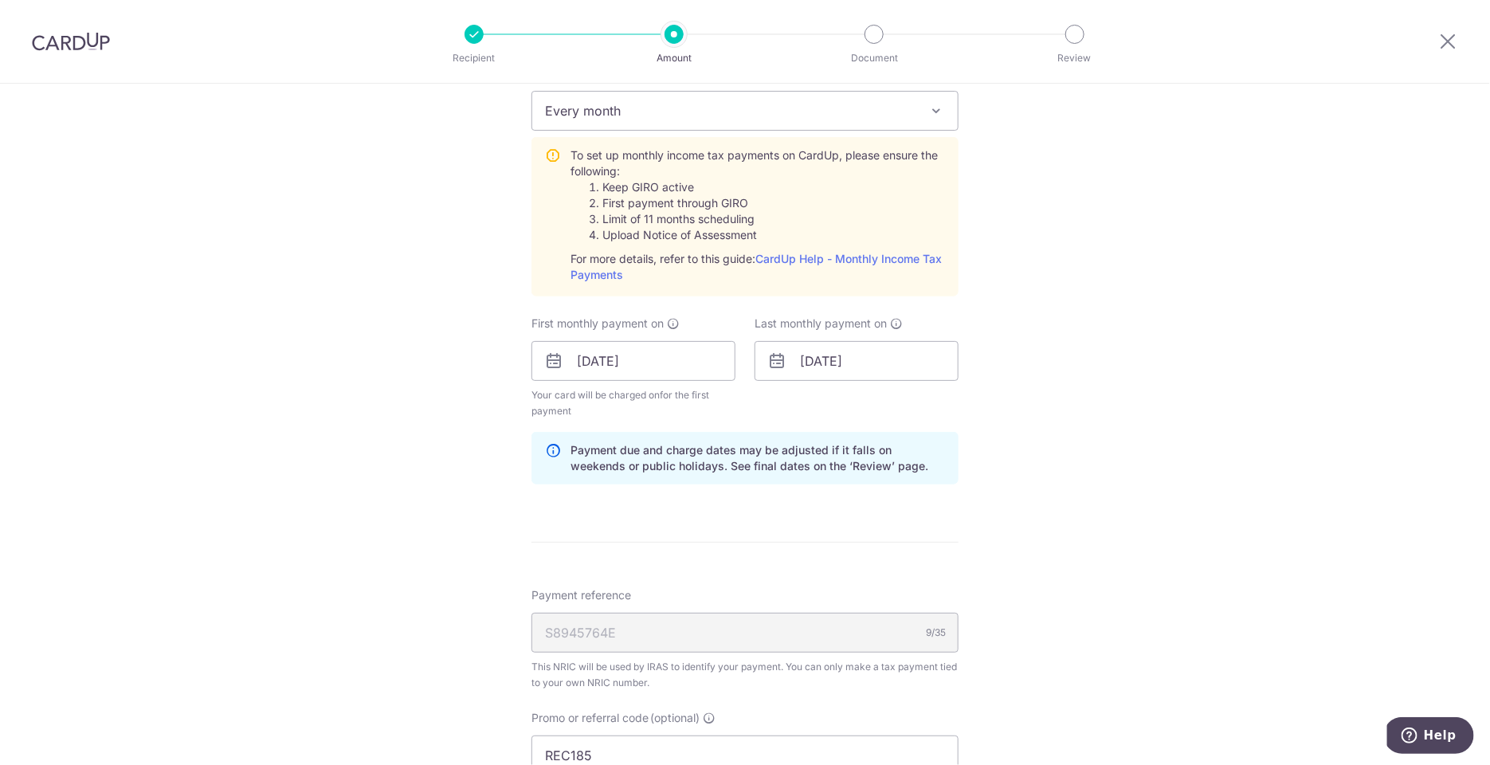
click at [1061, 502] on div "Tell us more about your payment Enter one-time or monthly payment amount SGD 49…" at bounding box center [745, 288] width 1490 height 1821
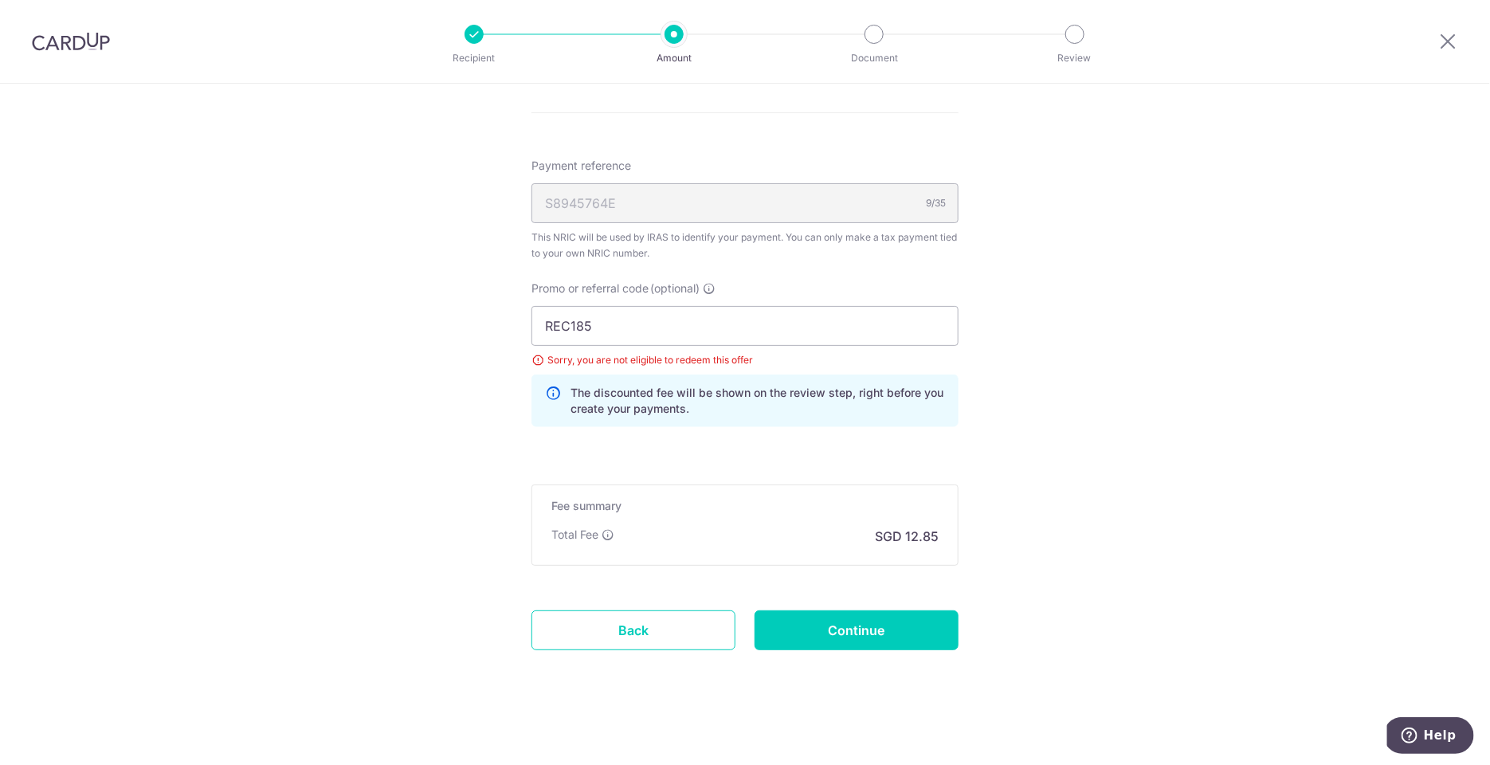
scroll to position [1135, 0]
click at [896, 622] on input "Continue" at bounding box center [857, 630] width 204 height 40
type input "Update Schedule"
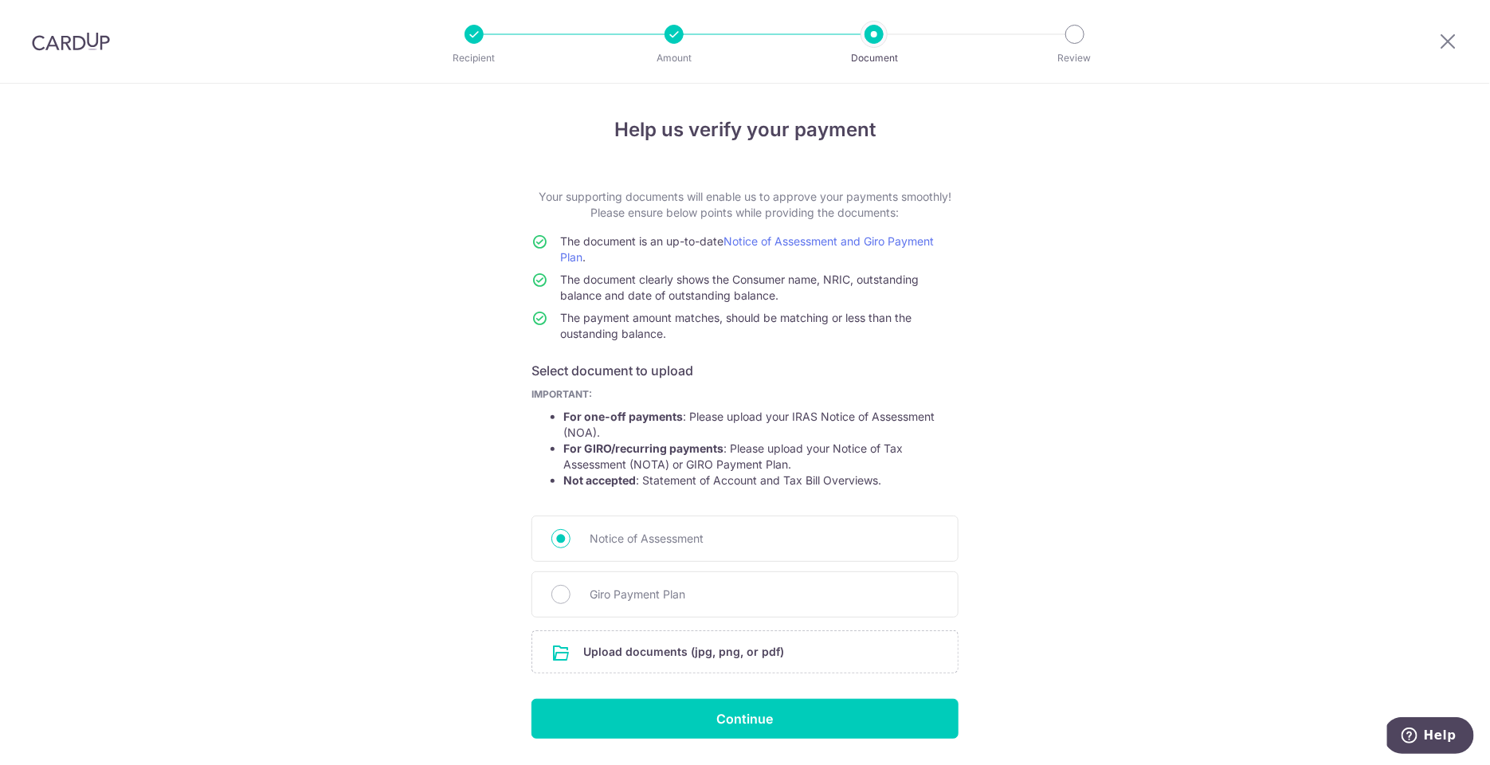
scroll to position [1, 0]
click at [678, 34] on div at bounding box center [674, 34] width 19 height 19
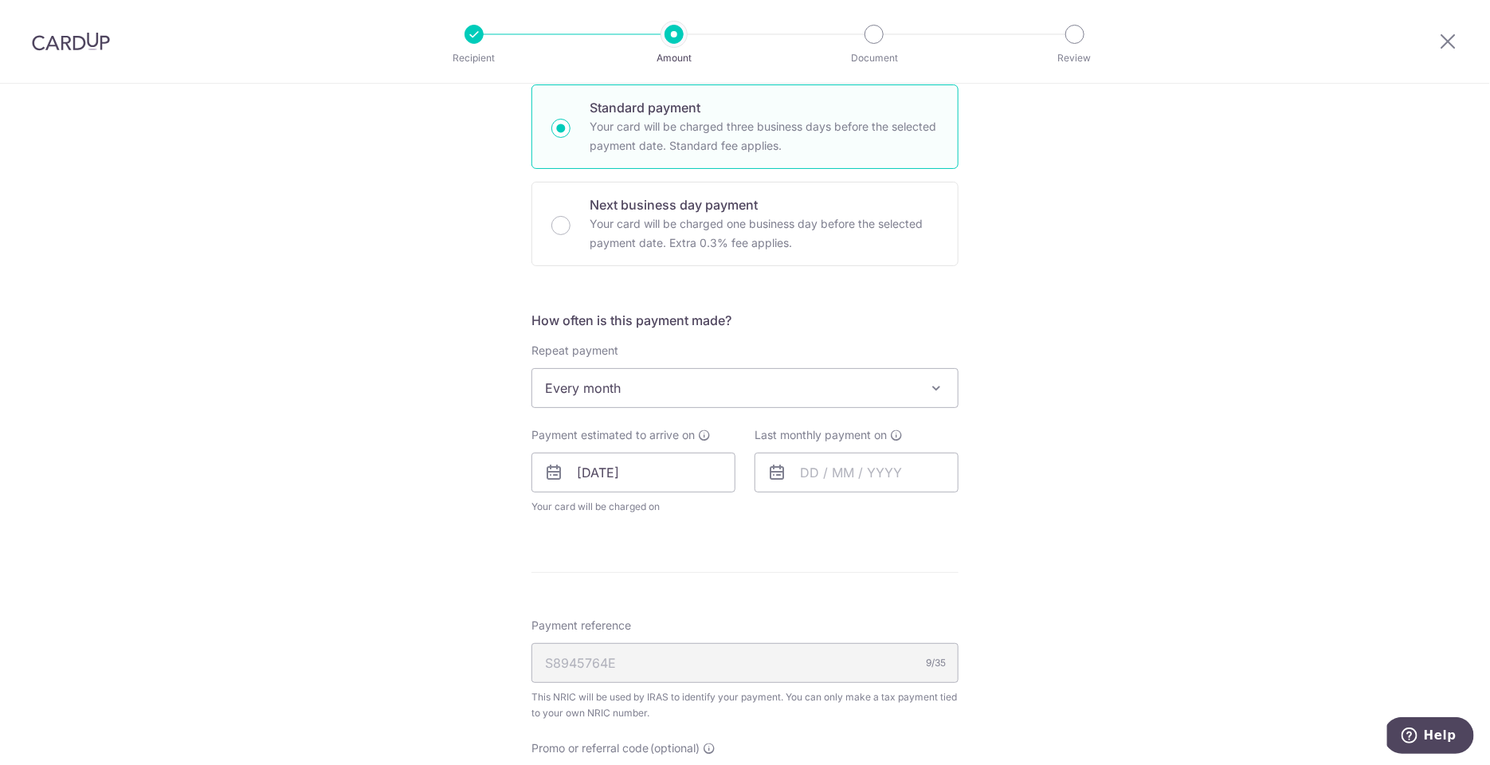
scroll to position [430, 0]
click at [848, 477] on input "text" at bounding box center [857, 470] width 204 height 40
click at [975, 512] on link "Next" at bounding box center [980, 513] width 19 height 19
click at [981, 511] on link "Next" at bounding box center [980, 513] width 19 height 19
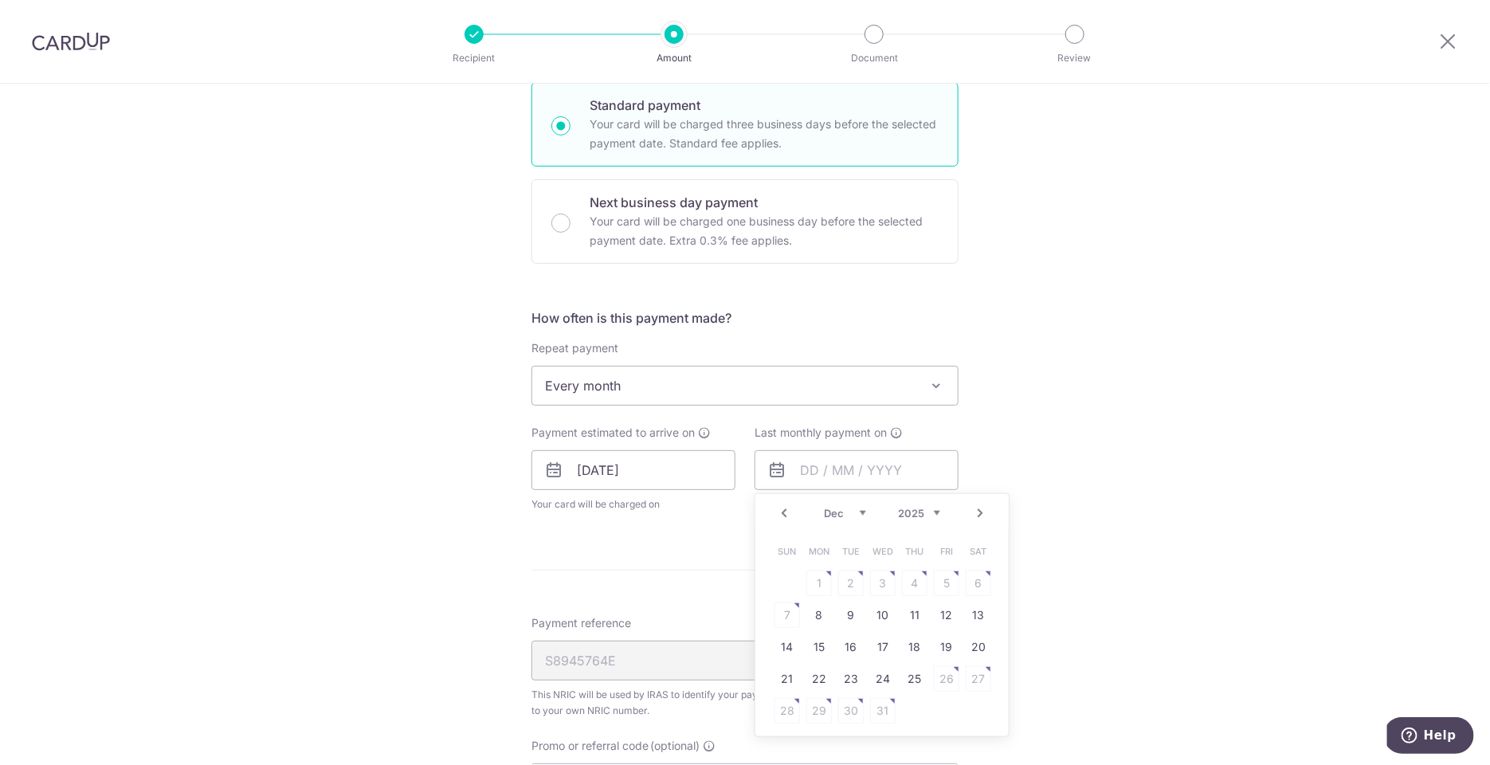
click at [976, 514] on link "Next" at bounding box center [980, 513] width 19 height 19
click at [786, 510] on link "Prev" at bounding box center [784, 513] width 19 height 19
click at [878, 612] on link "11" at bounding box center [882, 614] width 25 height 25
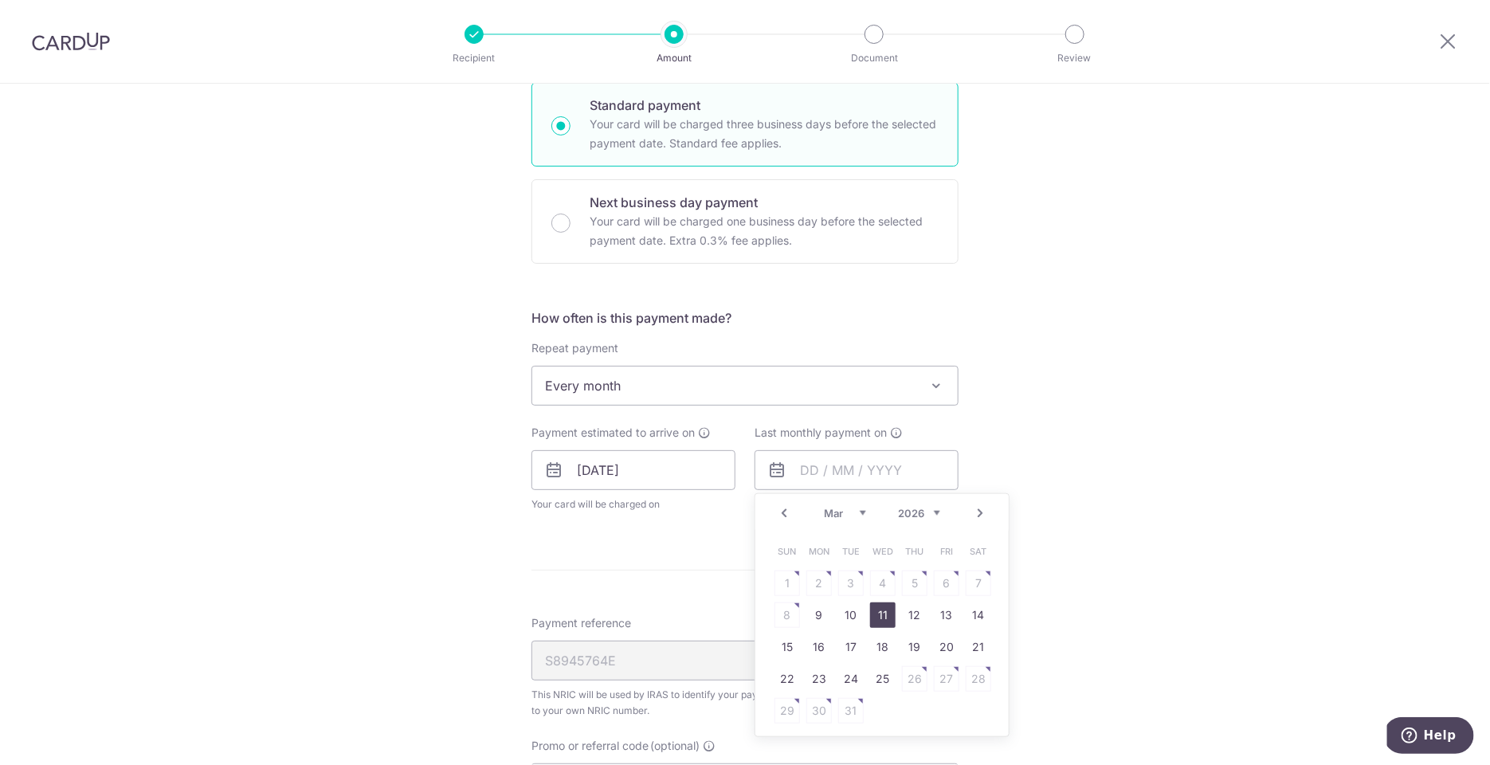
type input "[DATE]"
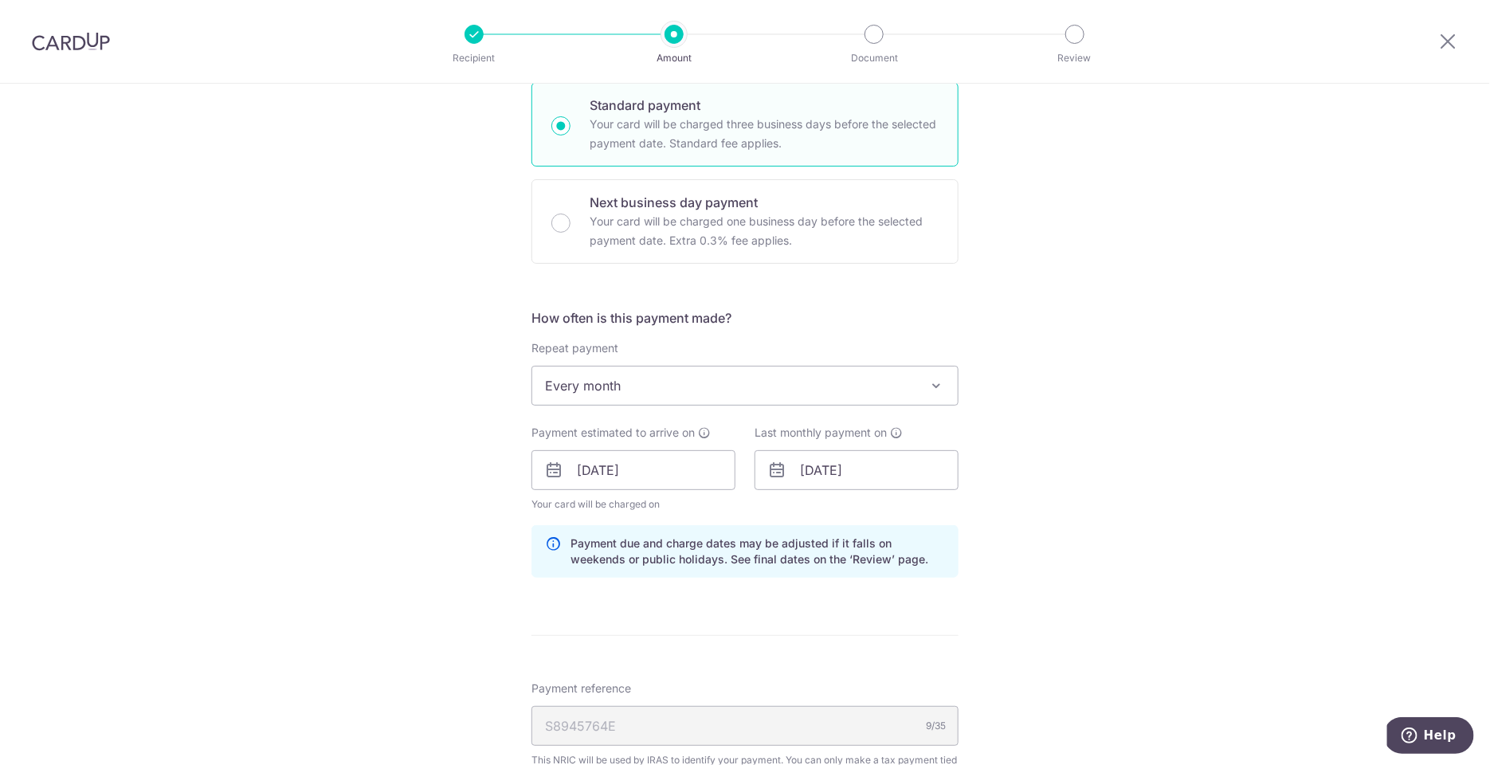
click at [1140, 586] on div "Tell us more about your payment Enter one-time or monthly payment amount SGD 49…" at bounding box center [745, 461] width 1490 height 1617
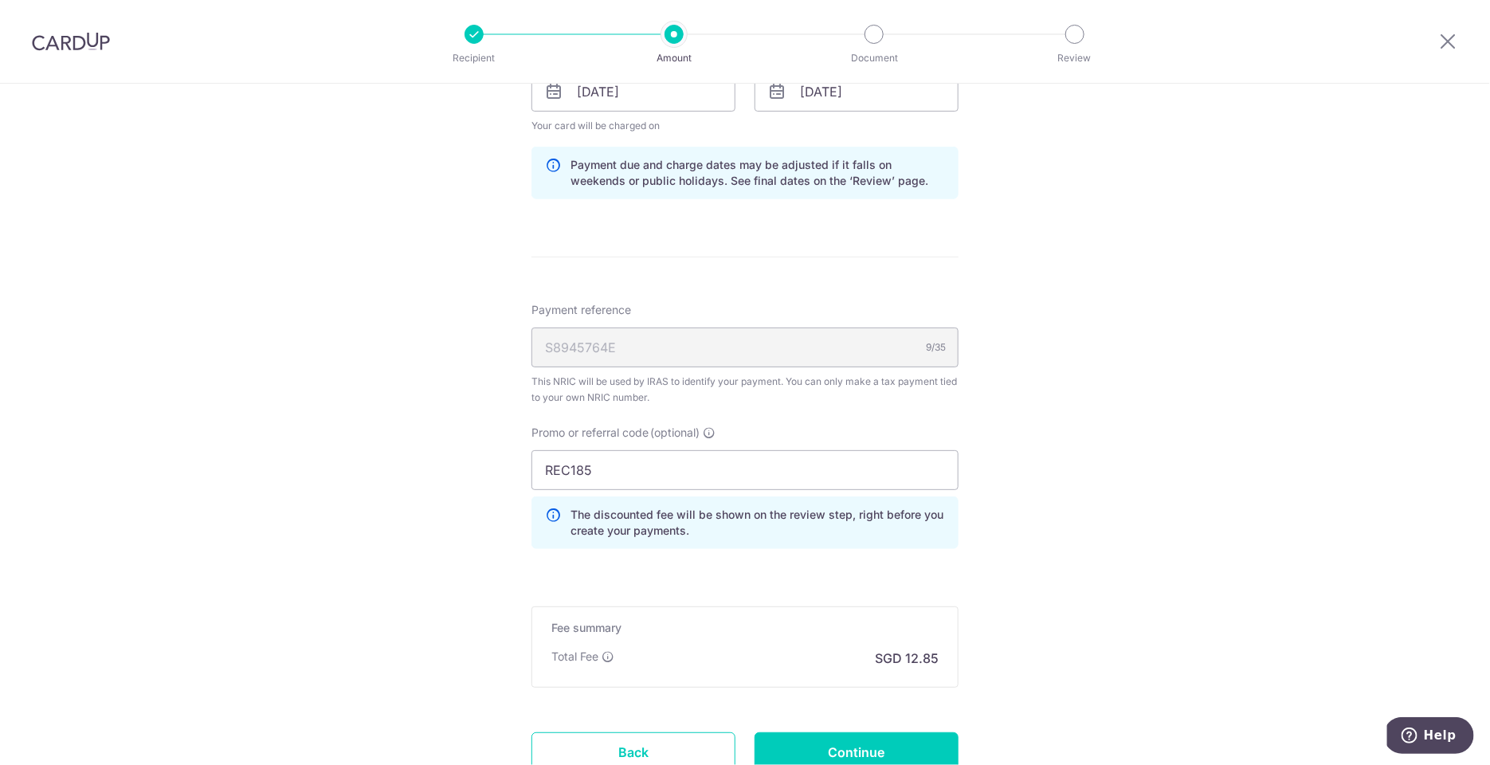
scroll to position [827, 0]
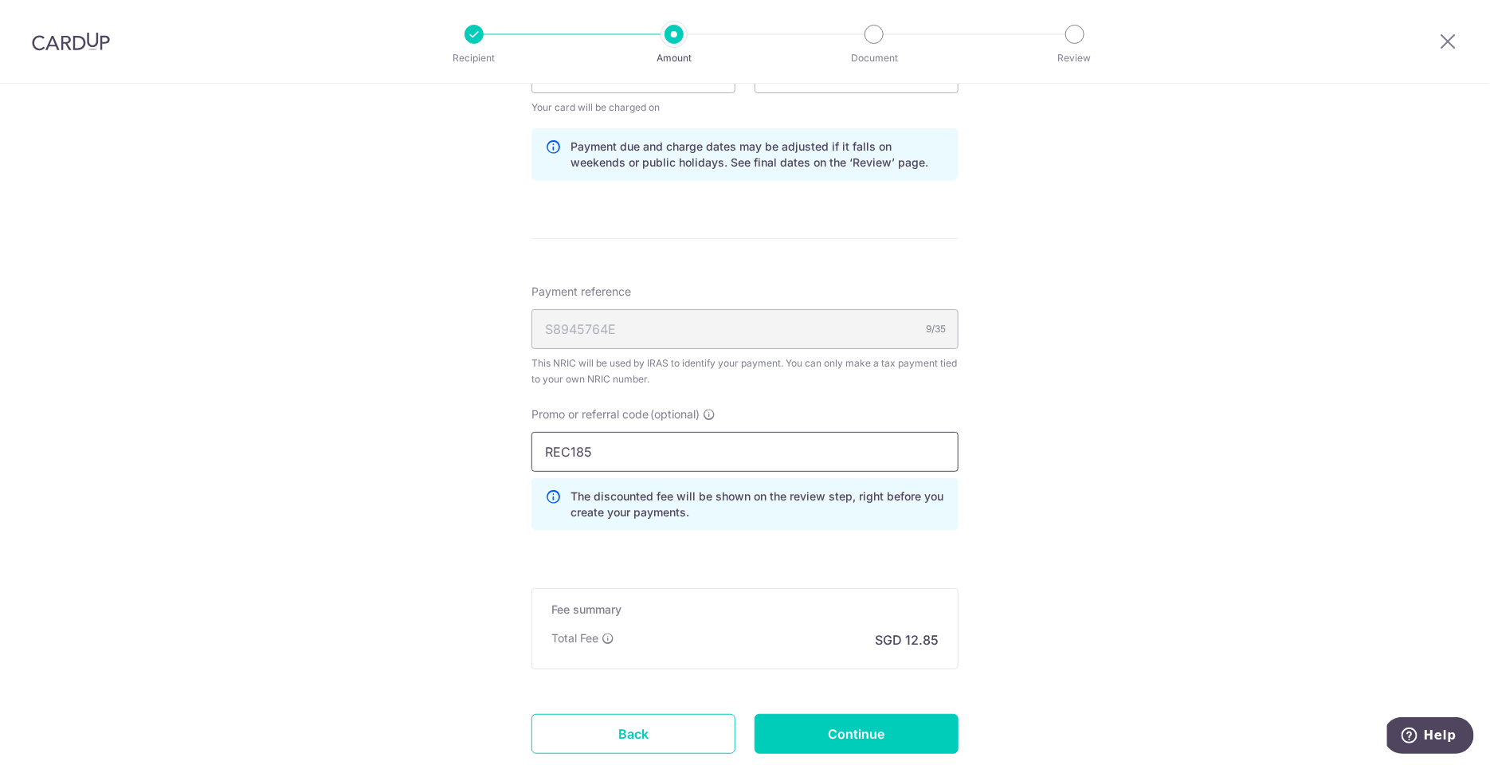
click at [881, 447] on input "REC185" at bounding box center [744, 452] width 427 height 40
paste input "VTAX25R"
type input "VTAX25R"
click at [846, 728] on input "Continue" at bounding box center [857, 734] width 204 height 40
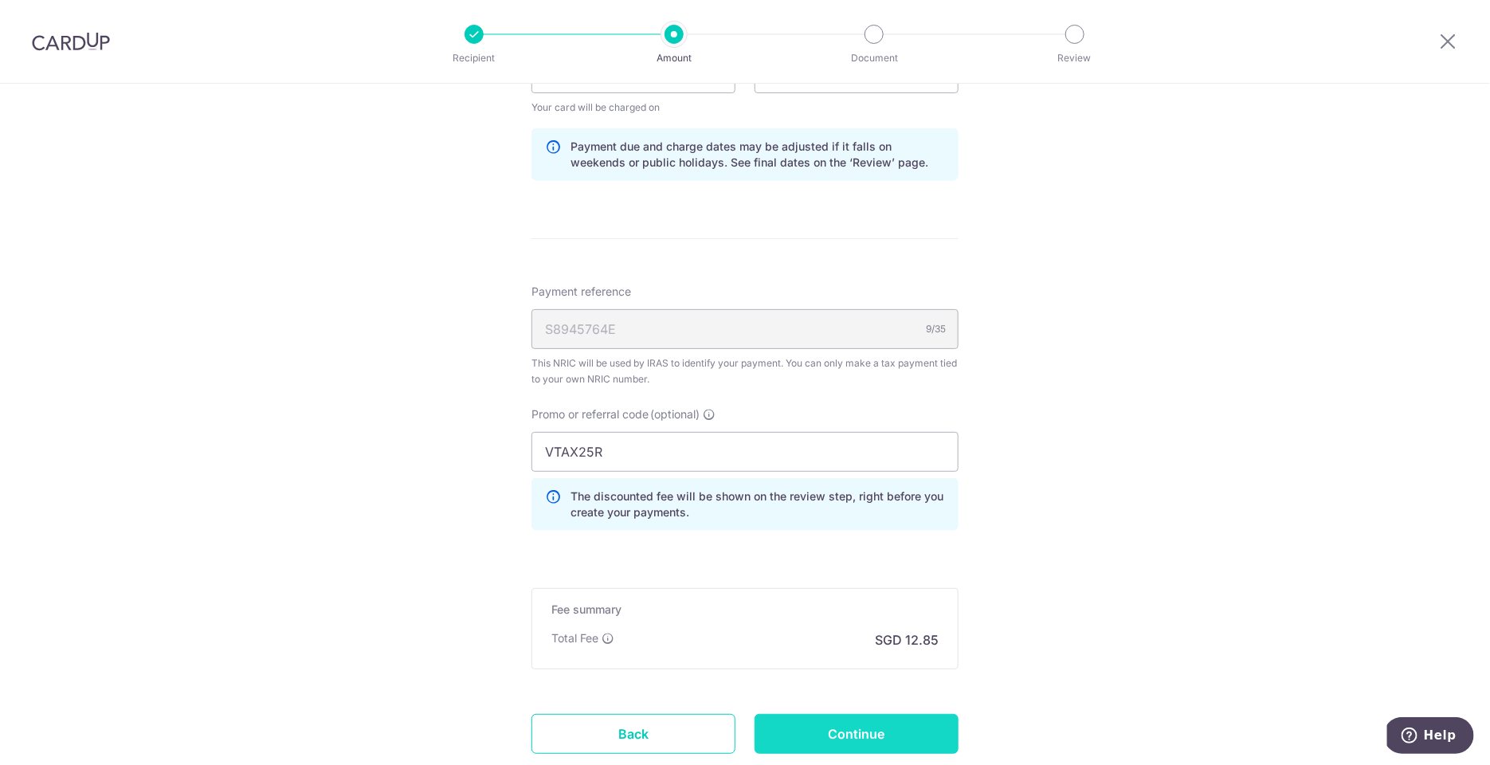
type input "Update Schedule"
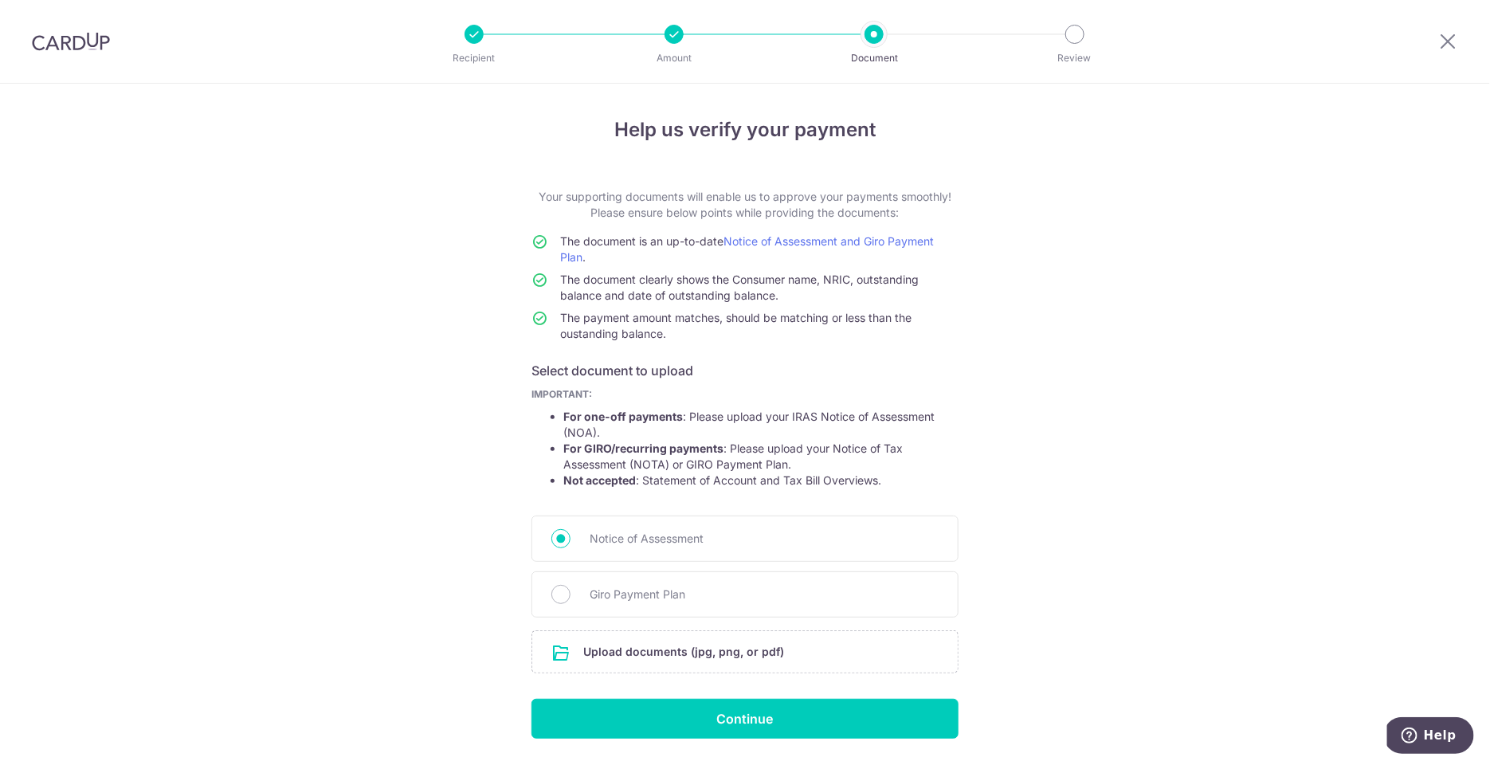
scroll to position [47, 0]
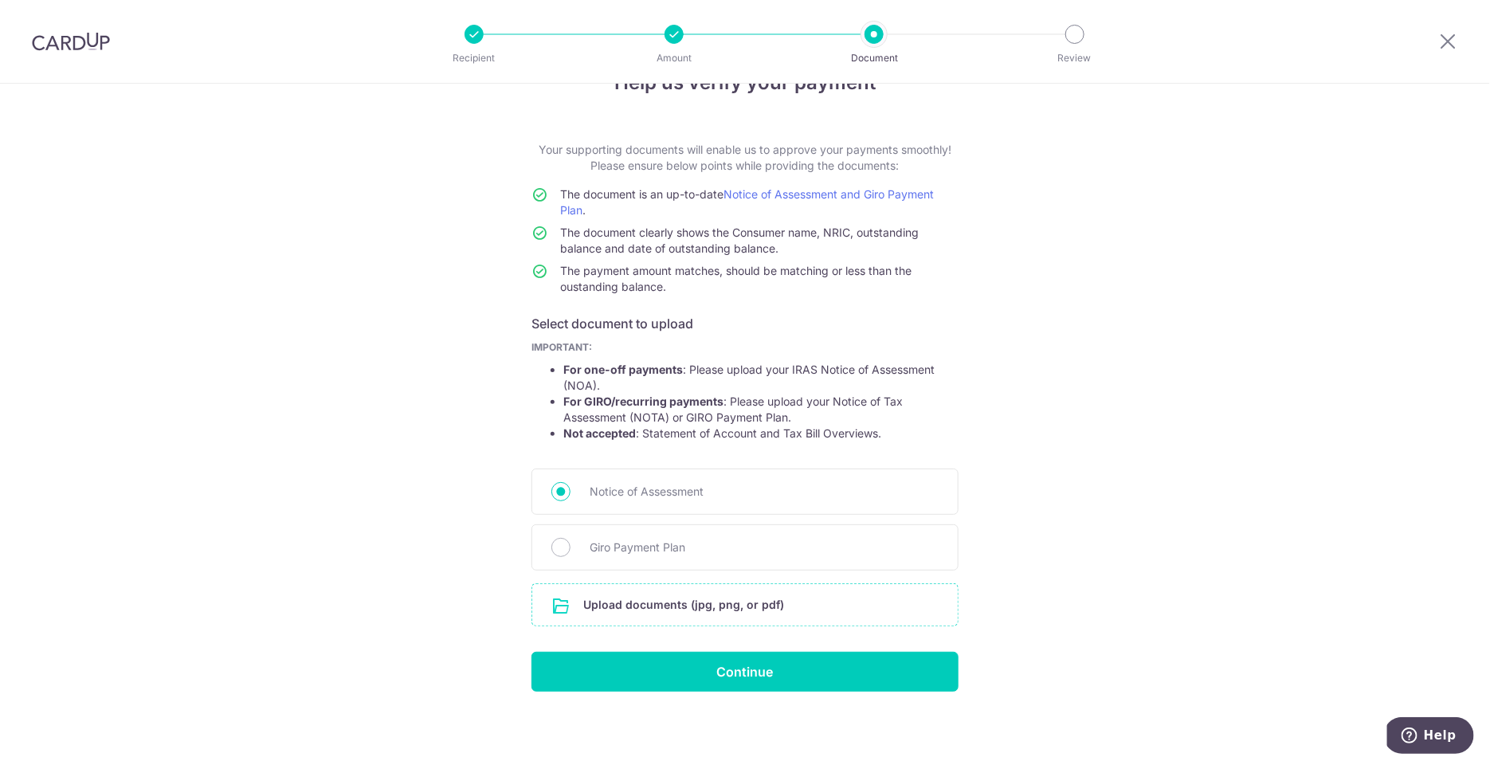
click at [864, 614] on input "file" at bounding box center [745, 604] width 426 height 41
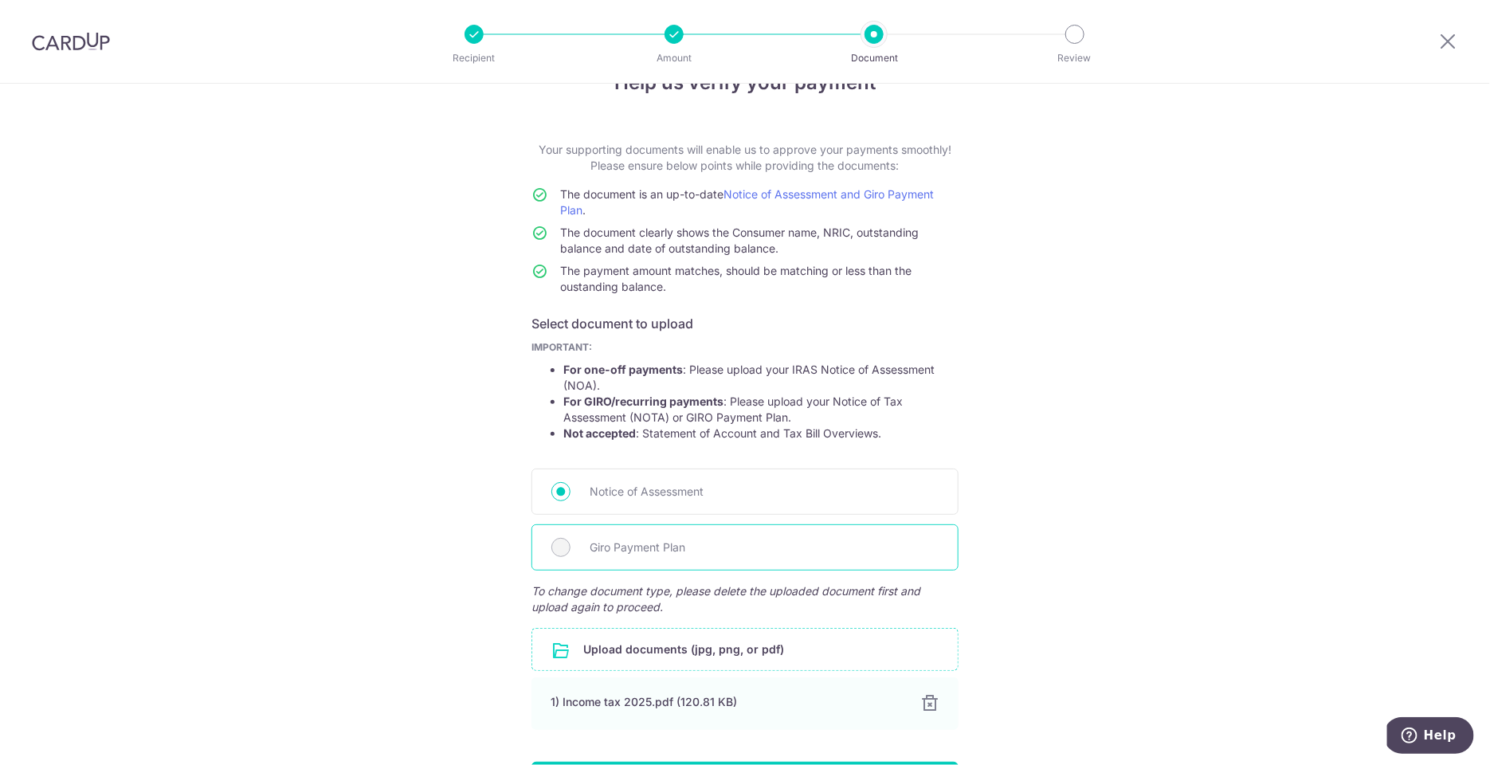
click at [568, 547] on div "Giro Payment Plan" at bounding box center [744, 547] width 427 height 46
click at [1045, 554] on div "Help us verify your payment Your supporting documents will enable us to approve…" at bounding box center [745, 457] width 1490 height 840
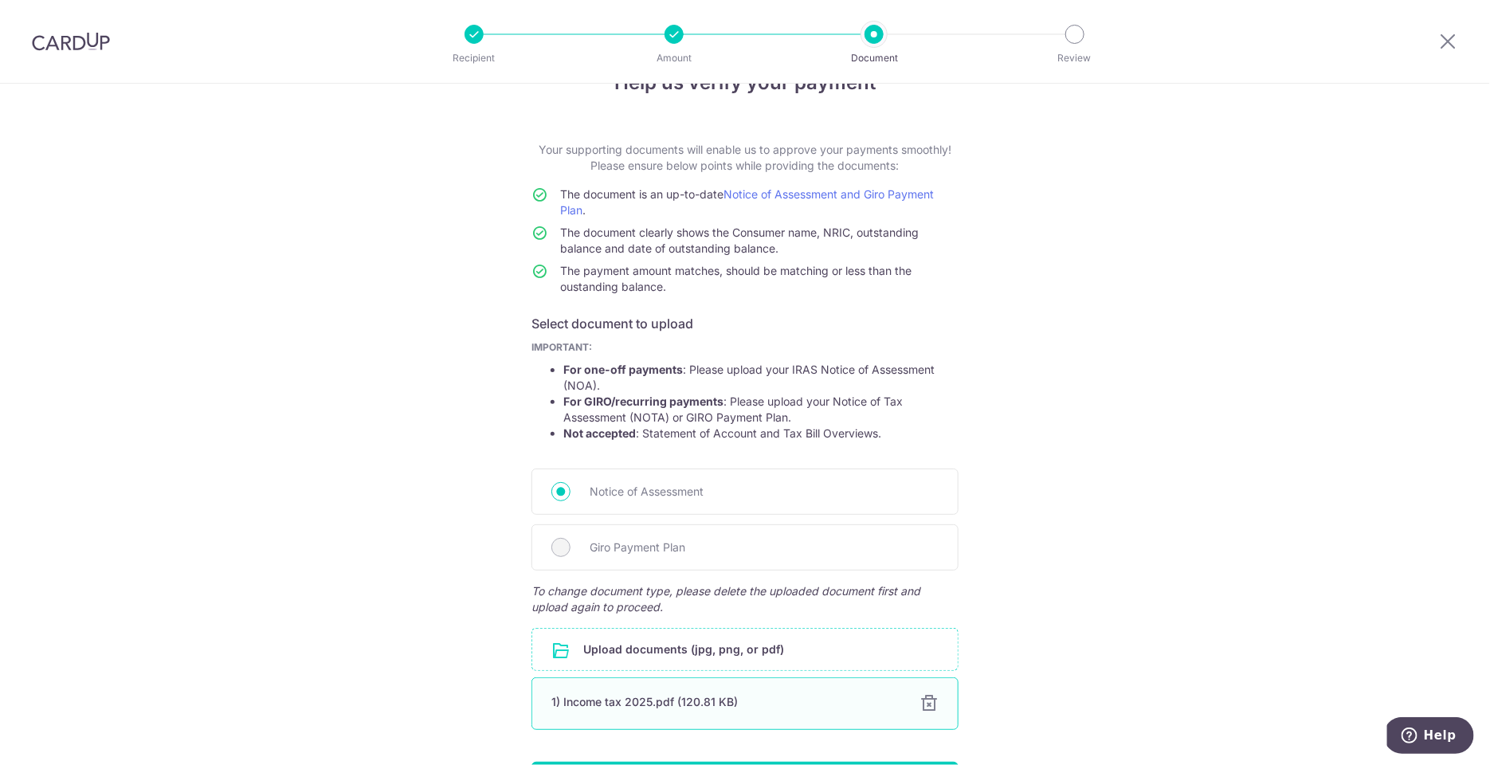
click at [920, 700] on div at bounding box center [929, 703] width 19 height 19
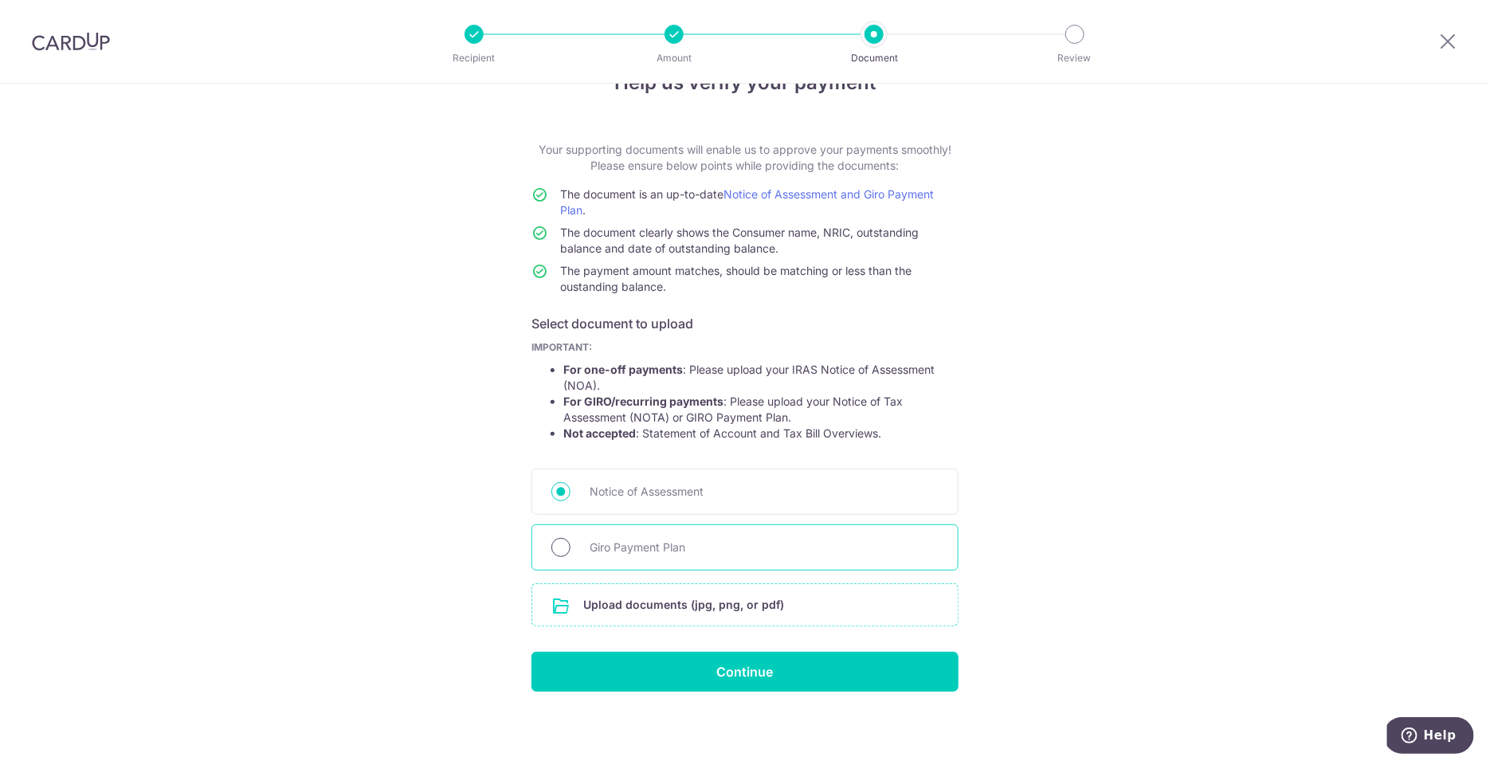
click at [559, 543] on input "Giro Payment Plan" at bounding box center [560, 547] width 19 height 19
radio input "true"
click at [630, 602] on input "file" at bounding box center [745, 604] width 426 height 41
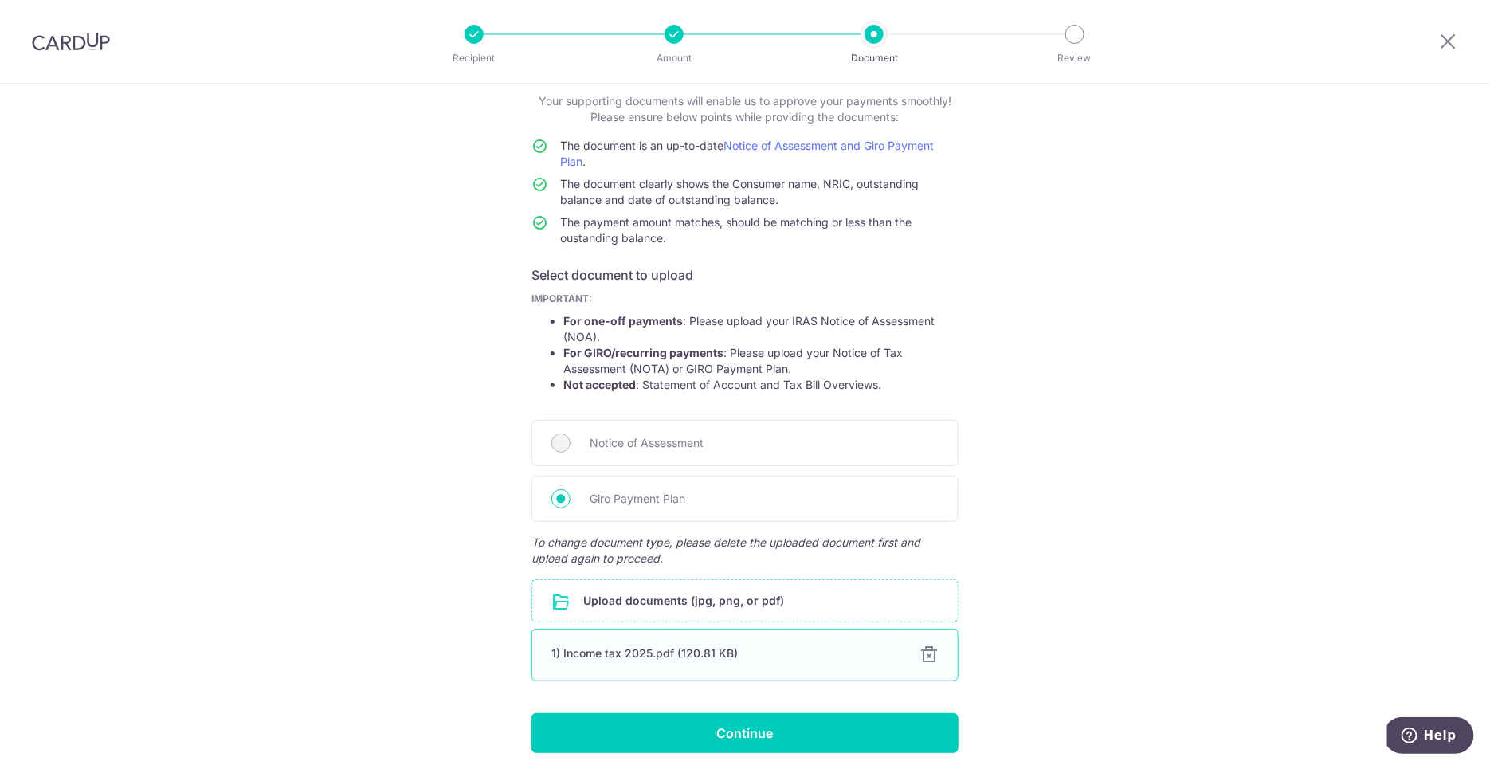
scroll to position [157, 0]
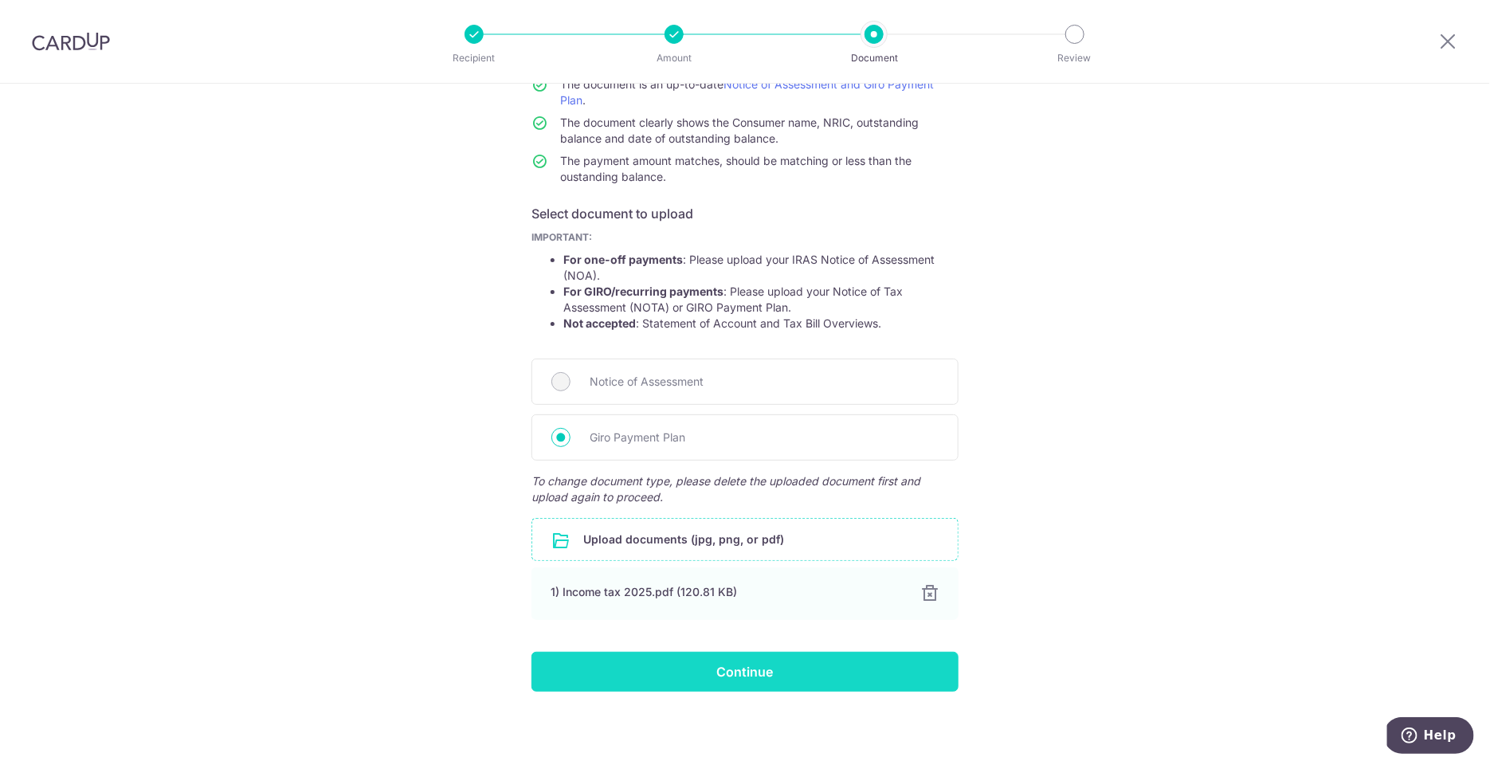
click at [837, 668] on input "Continue" at bounding box center [744, 672] width 427 height 40
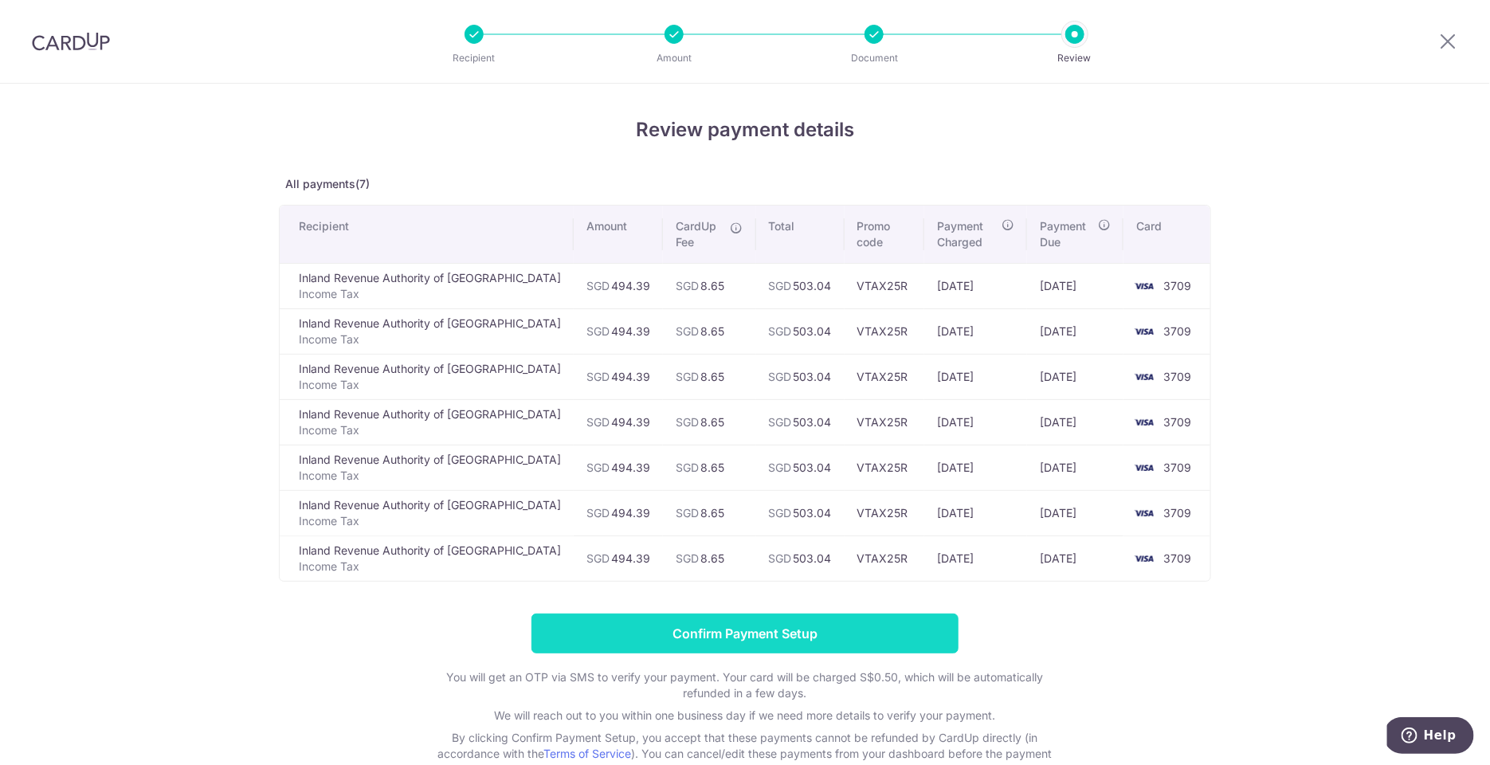
click at [862, 621] on input "Confirm Payment Setup" at bounding box center [744, 634] width 427 height 40
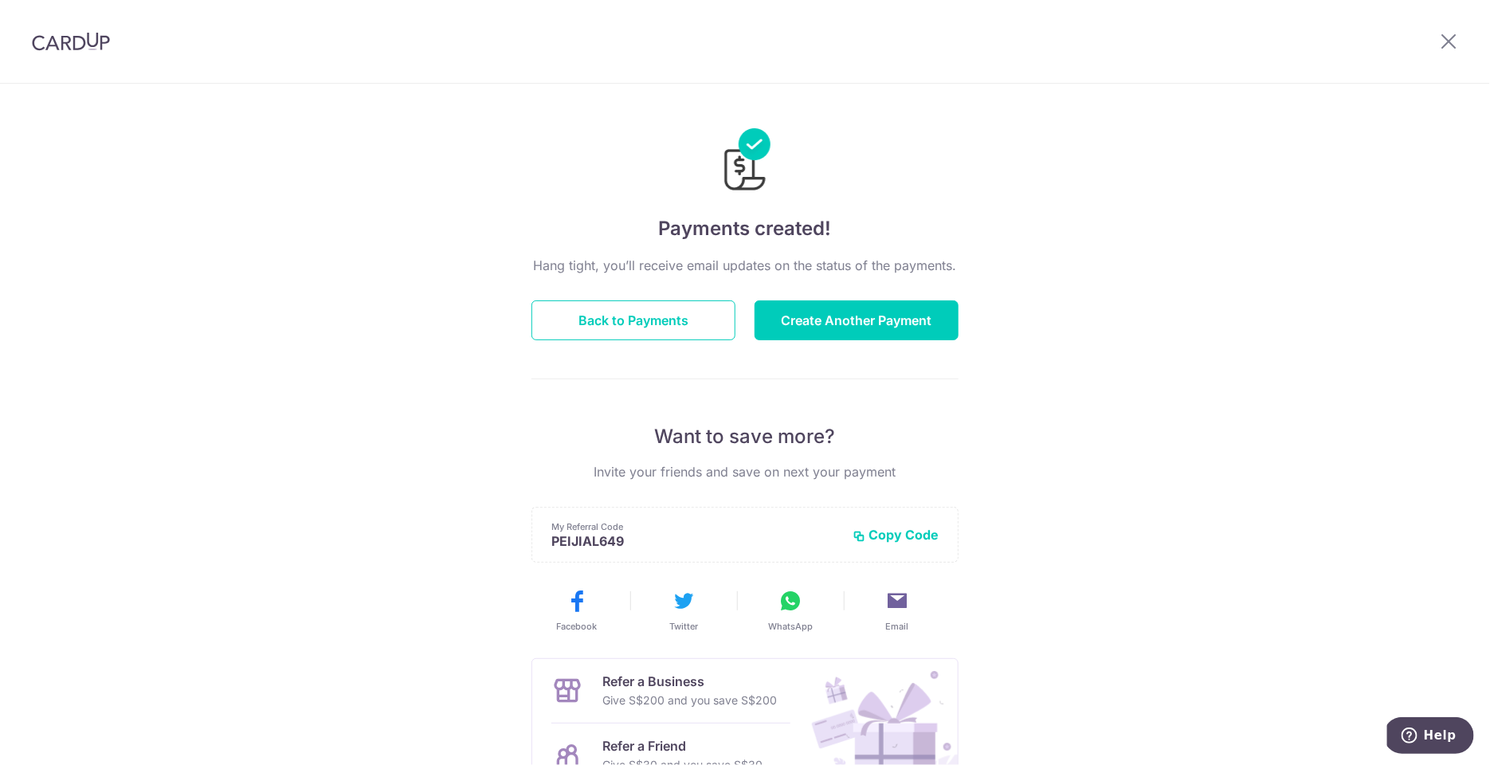
click at [73, 32] on img at bounding box center [71, 41] width 78 height 19
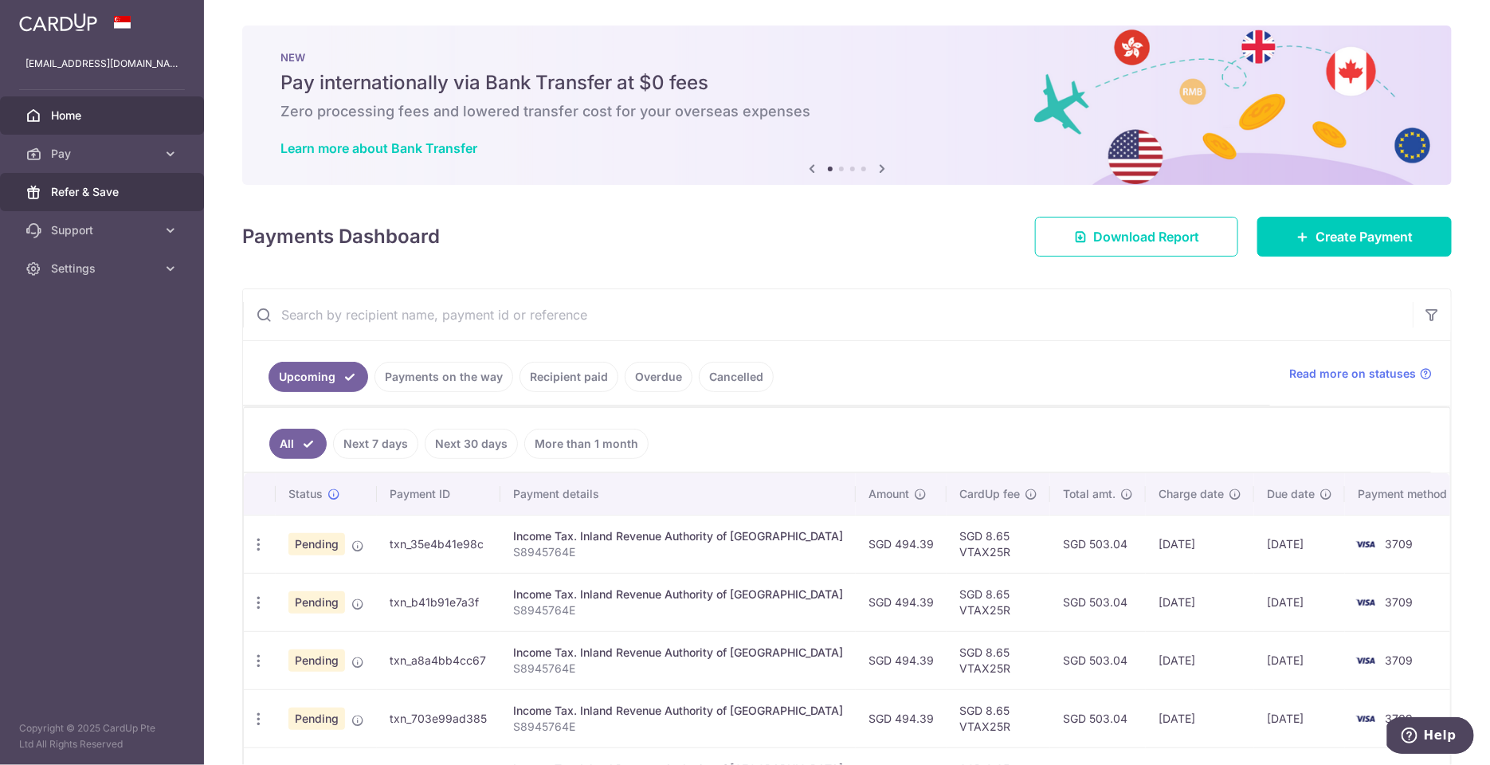
click at [104, 198] on span "Refer & Save" at bounding box center [103, 192] width 105 height 16
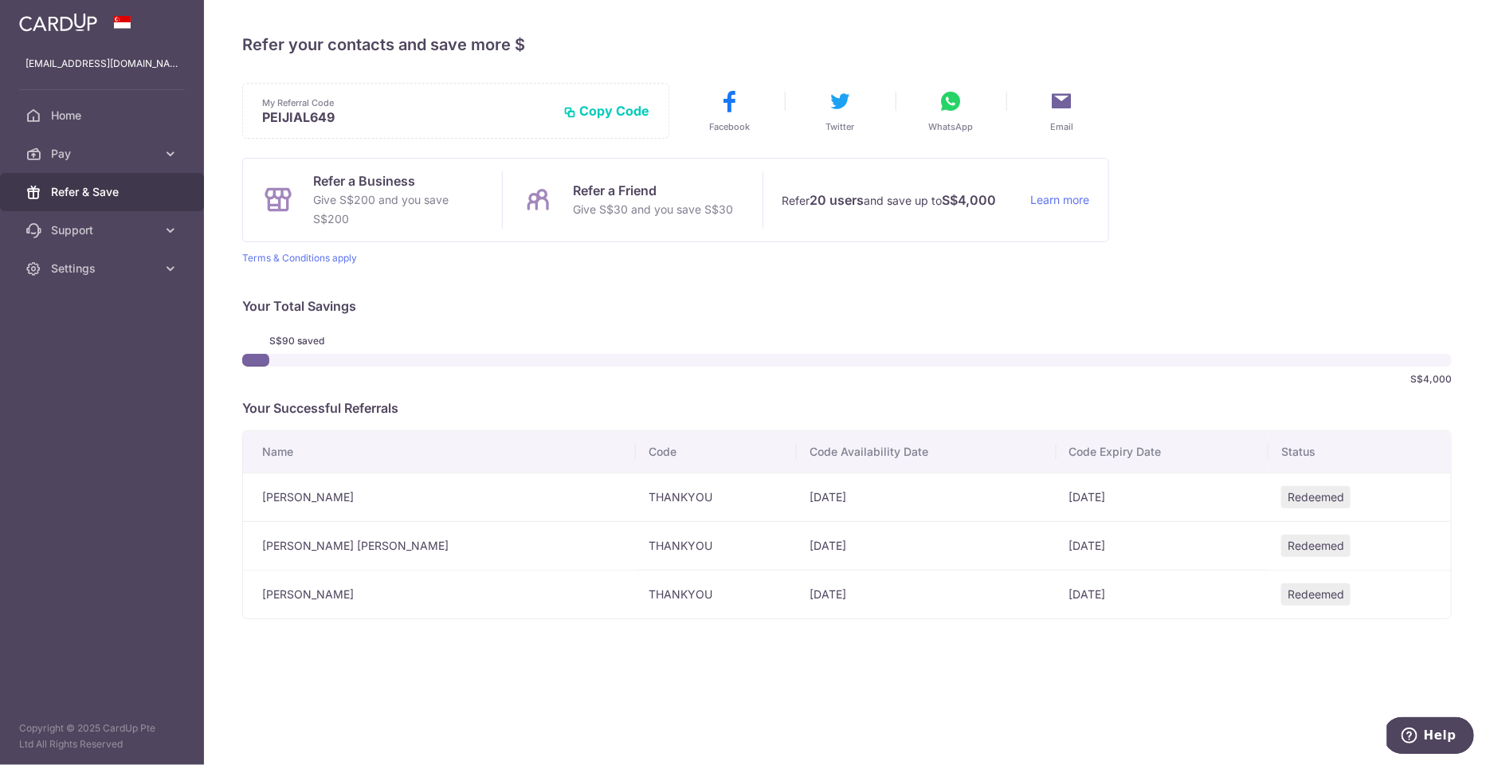
click at [1486, 417] on div "× Invite your friends via email To Send Invitations Sample From CardUp Subject …" at bounding box center [847, 382] width 1286 height 765
